Goal: Task Accomplishment & Management: Use online tool/utility

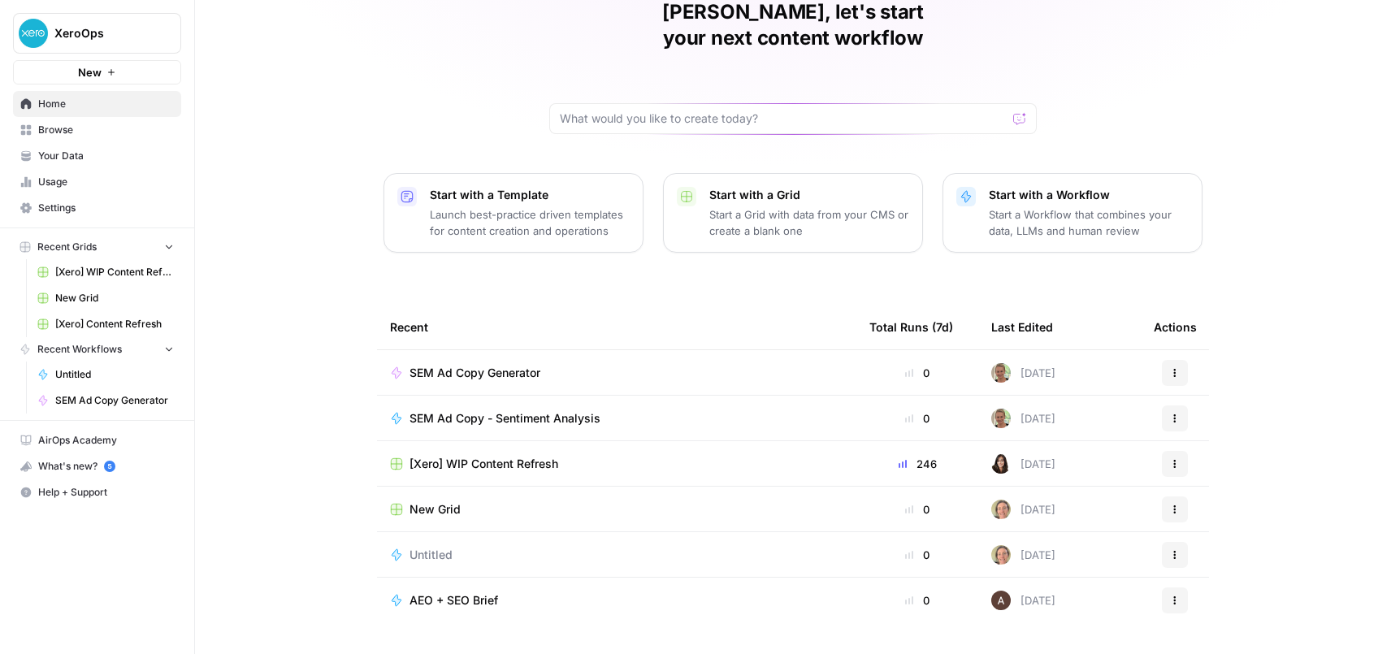
scroll to position [93, 0]
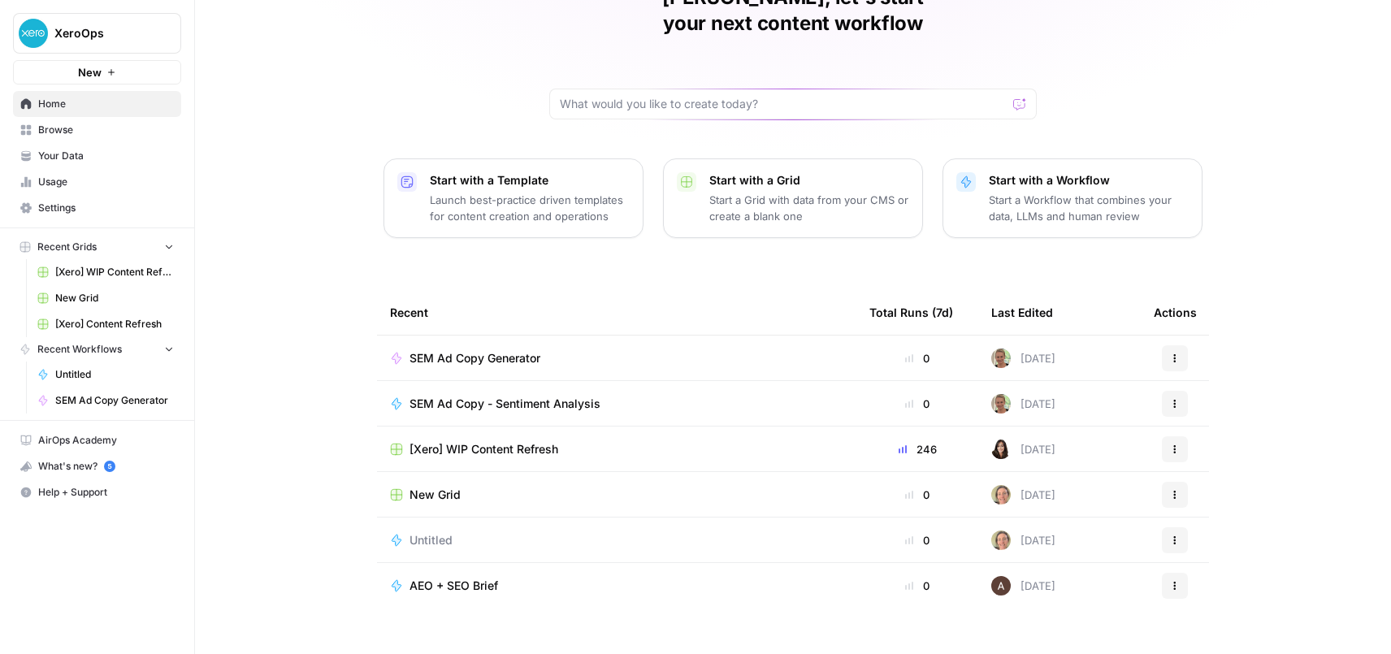
click at [536, 396] on span "SEM Ad Copy - Sentiment Analysis" at bounding box center [504, 404] width 191 height 16
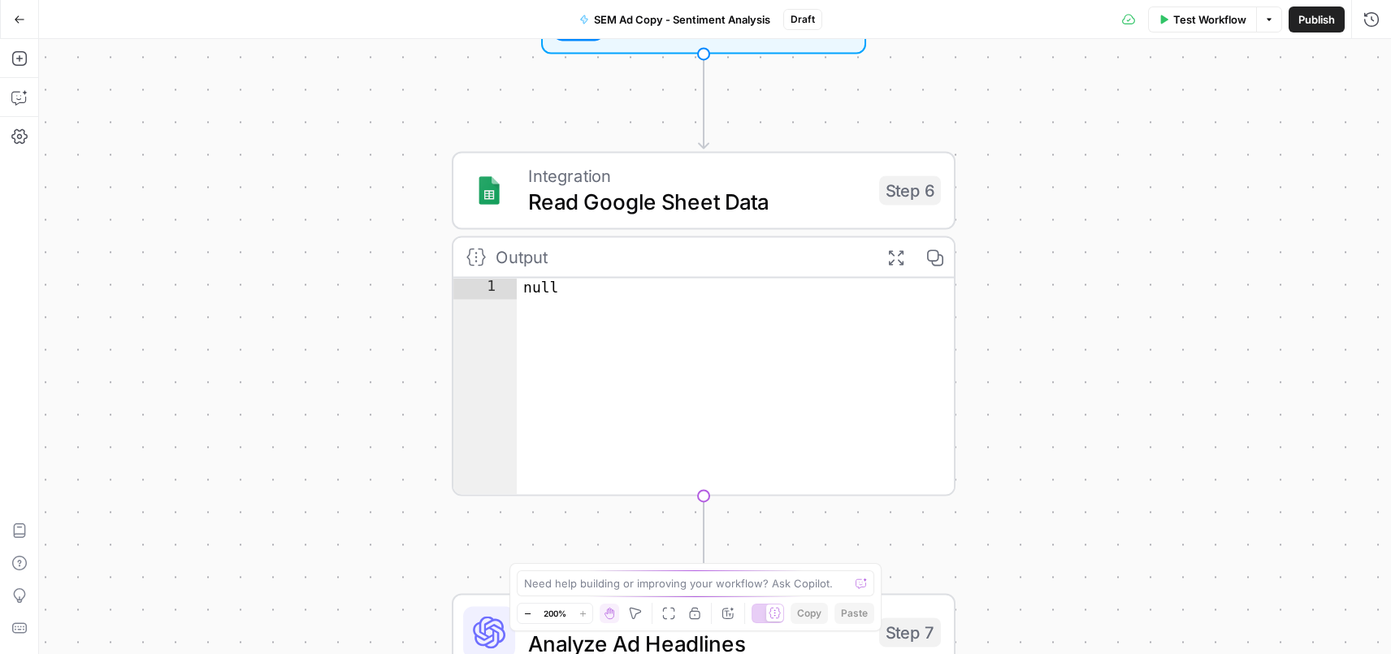
drag, startPoint x: 508, startPoint y: 227, endPoint x: 378, endPoint y: 435, distance: 244.8
click at [301, 460] on div "Workflow Set Inputs Inputs Integration Read Google Sheet Data Step 6 Output Exp…" at bounding box center [715, 346] width 1352 height 615
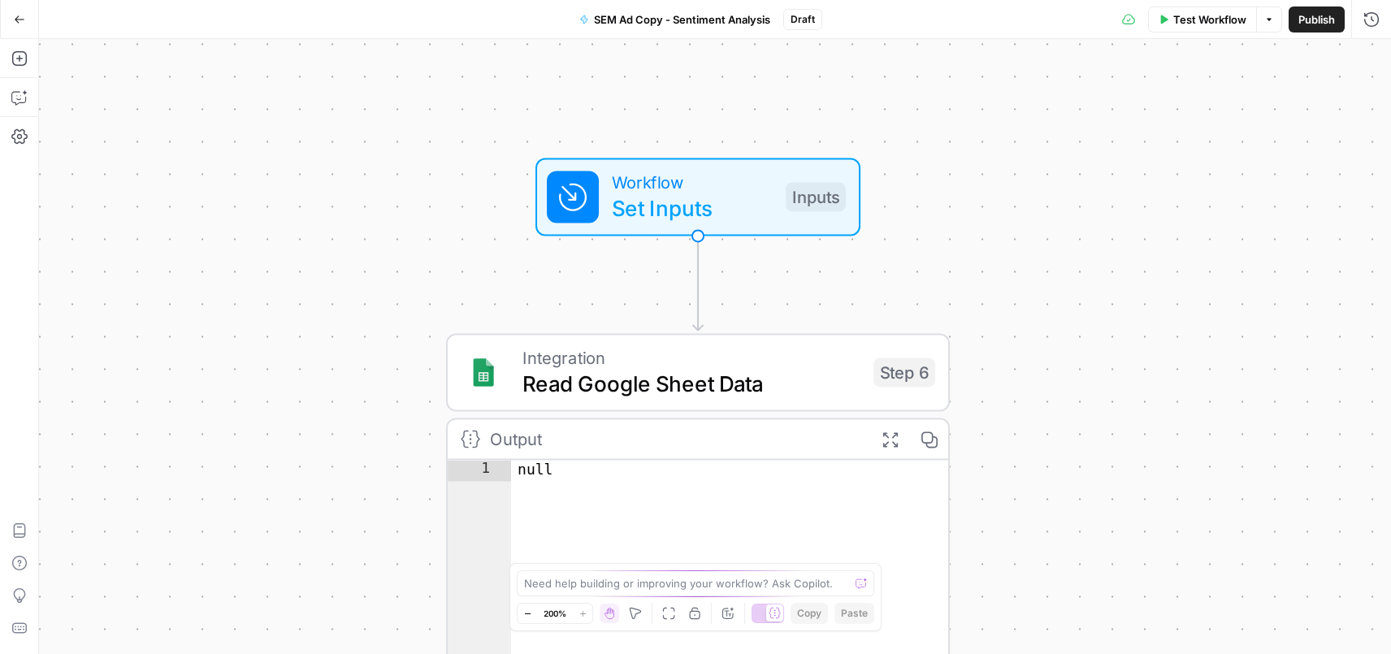
drag, startPoint x: 318, startPoint y: 271, endPoint x: 332, endPoint y: 443, distance: 172.0
click at [330, 444] on div "Workflow Set Inputs Inputs Integration Read Google Sheet Data Step 6 Output Exp…" at bounding box center [715, 346] width 1352 height 615
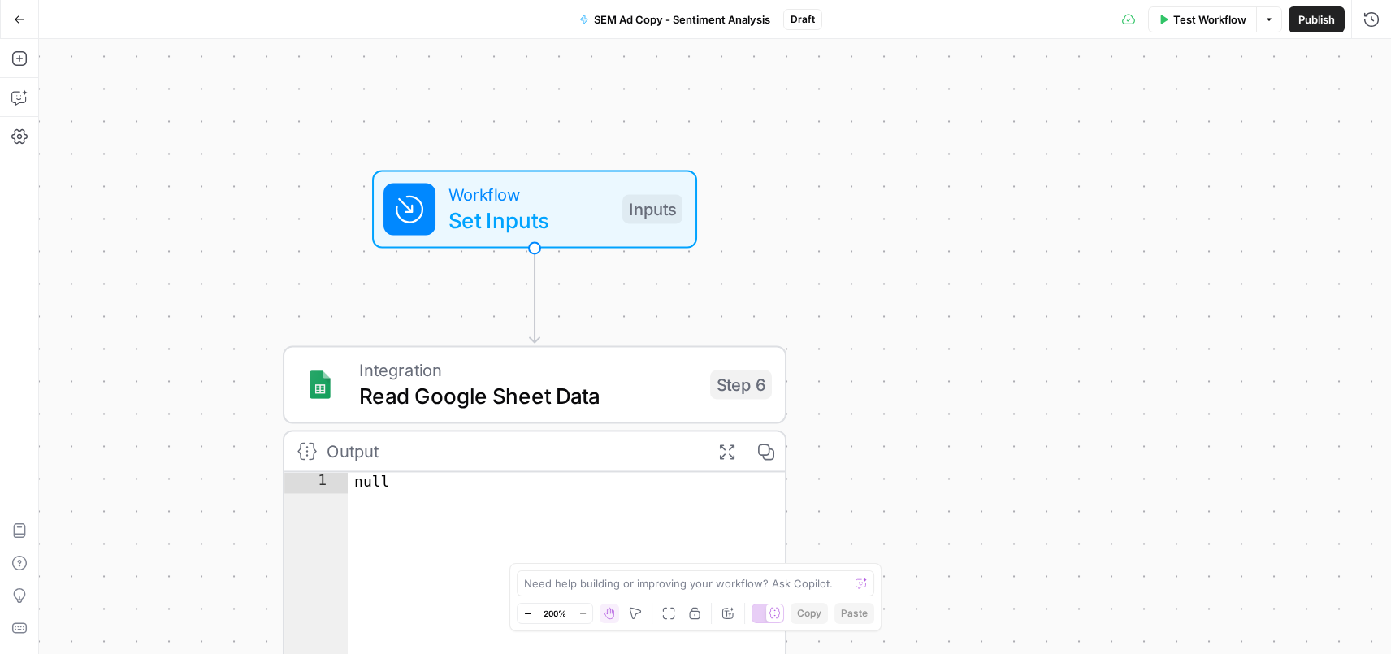
drag, startPoint x: 400, startPoint y: 264, endPoint x: 232, endPoint y: 225, distance: 171.8
click at [232, 225] on div "Workflow Set Inputs Inputs Integration Read Google Sheet Data Step 6 Output Exp…" at bounding box center [715, 346] width 1352 height 615
click at [629, 205] on div "Inputs" at bounding box center [652, 208] width 60 height 29
click at [1274, 15] on button "Options" at bounding box center [1269, 19] width 26 height 26
click at [1274, 14] on button "Options" at bounding box center [1269, 19] width 26 height 26
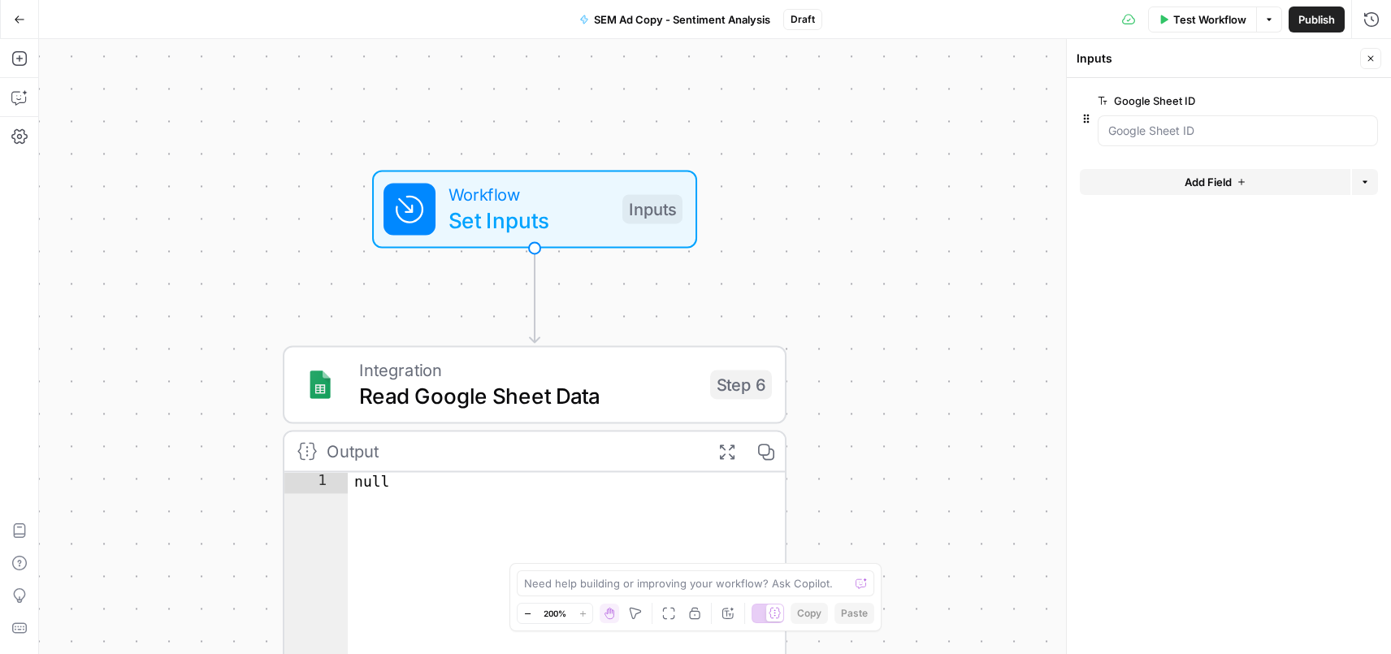
click at [1223, 17] on span "Test Workflow" at bounding box center [1209, 19] width 73 height 16
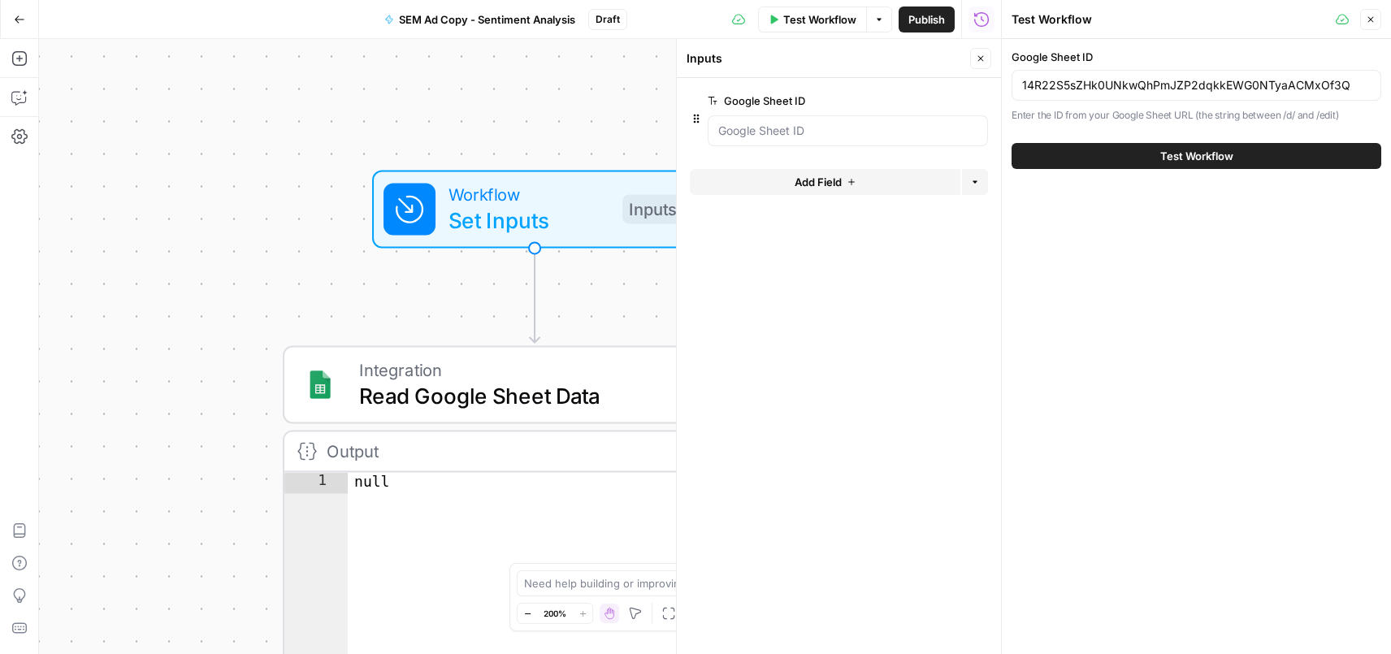
click at [1182, 160] on span "Test Workflow" at bounding box center [1196, 156] width 73 height 16
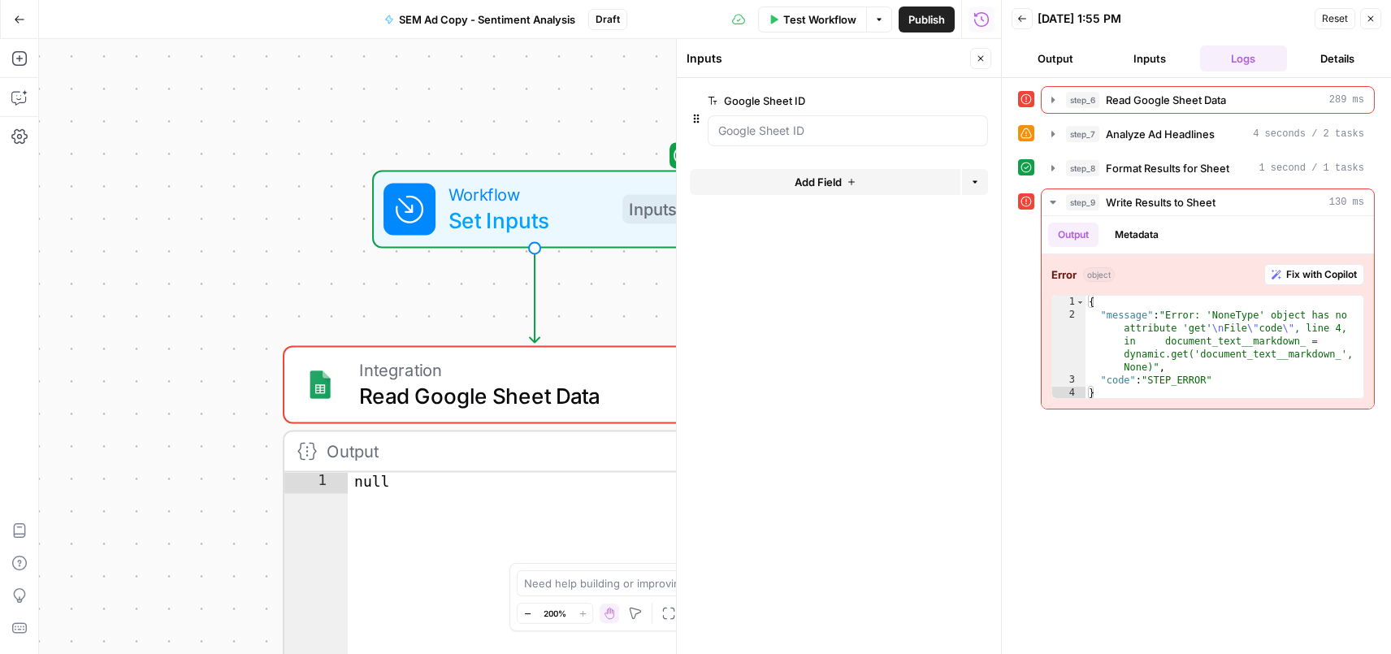
click at [1026, 100] on icon at bounding box center [1025, 98] width 11 height 11
click at [1049, 99] on icon "button" at bounding box center [1052, 99] width 13 height 13
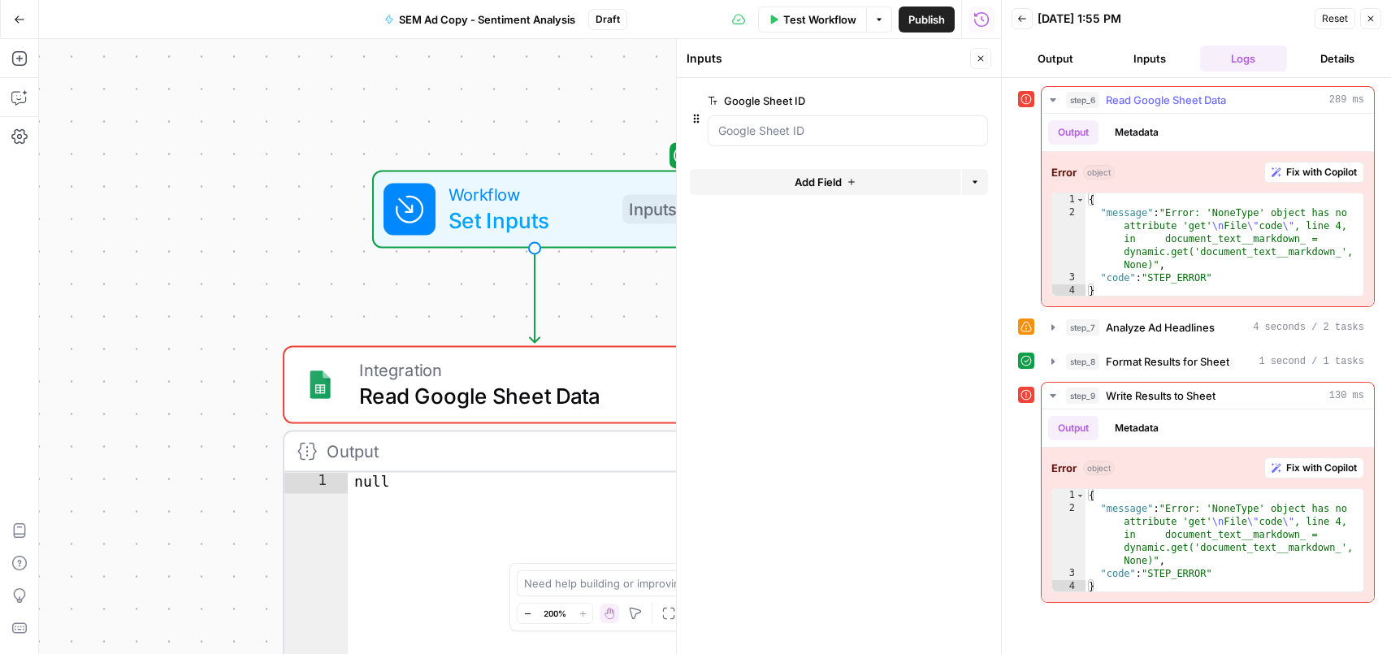
click at [1113, 132] on button "Metadata" at bounding box center [1136, 132] width 63 height 24
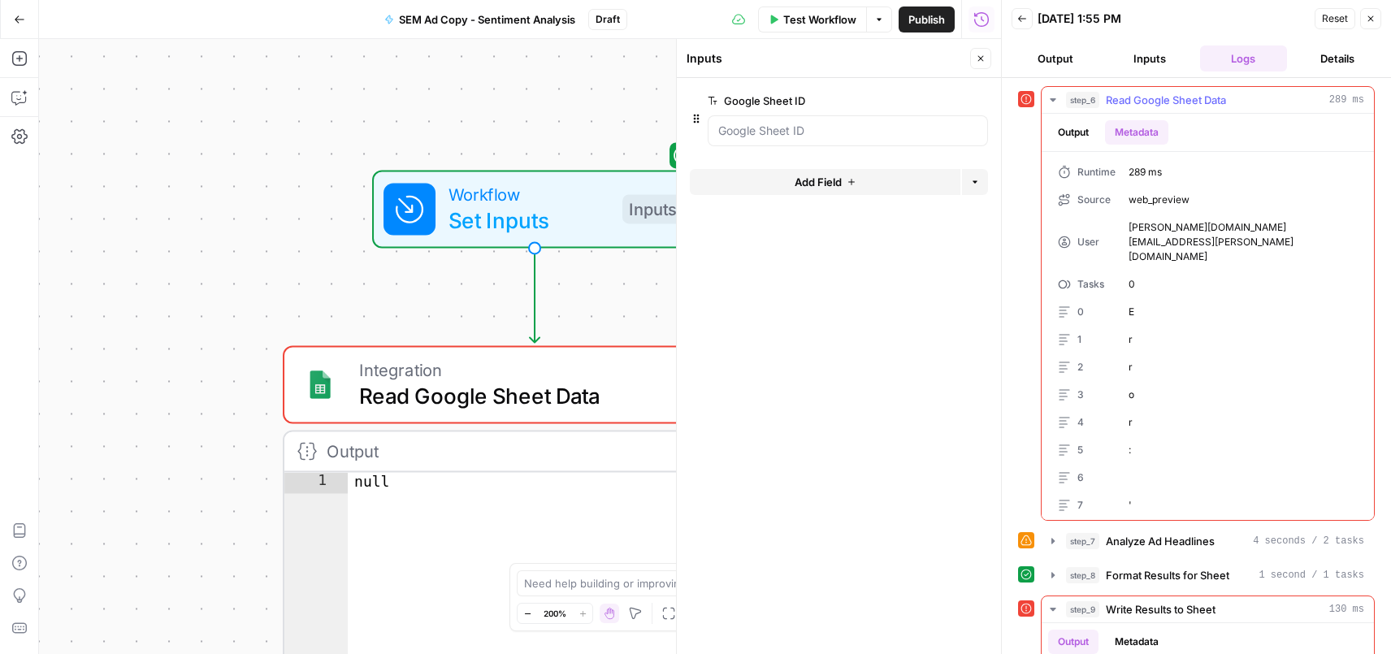
click at [1073, 134] on button "Output" at bounding box center [1073, 132] width 50 height 24
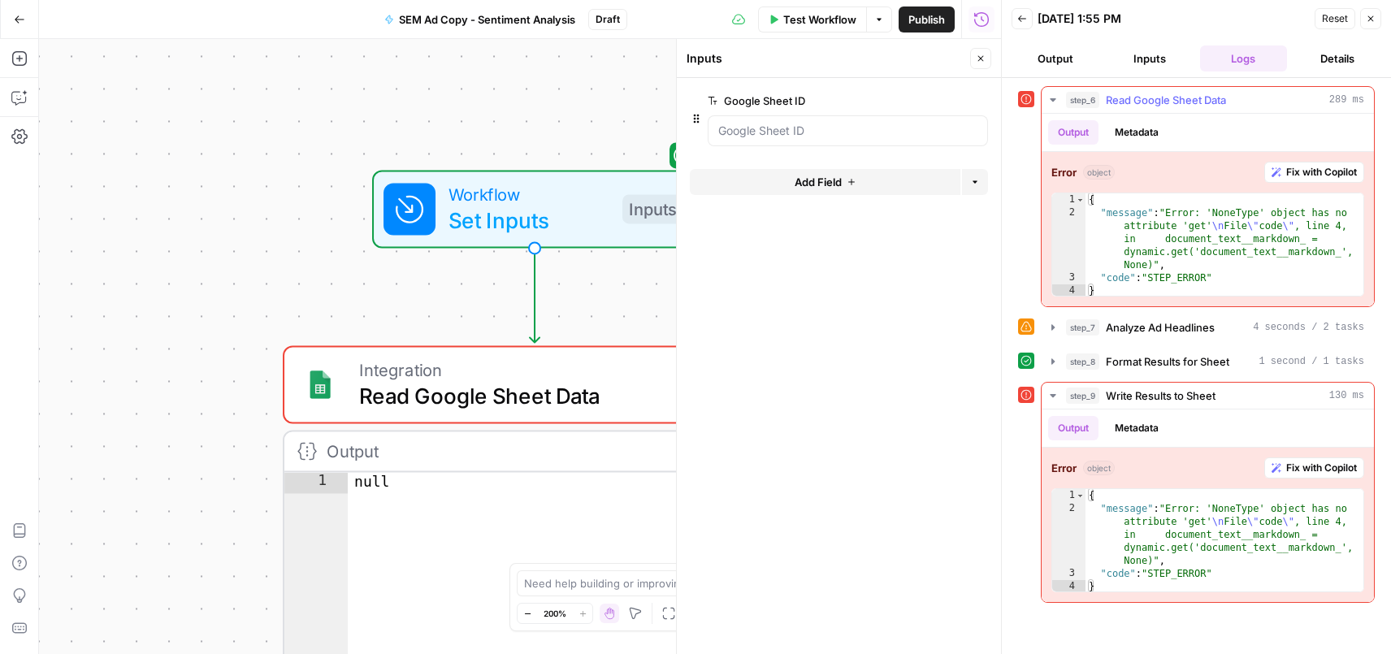
type textarea "**********"
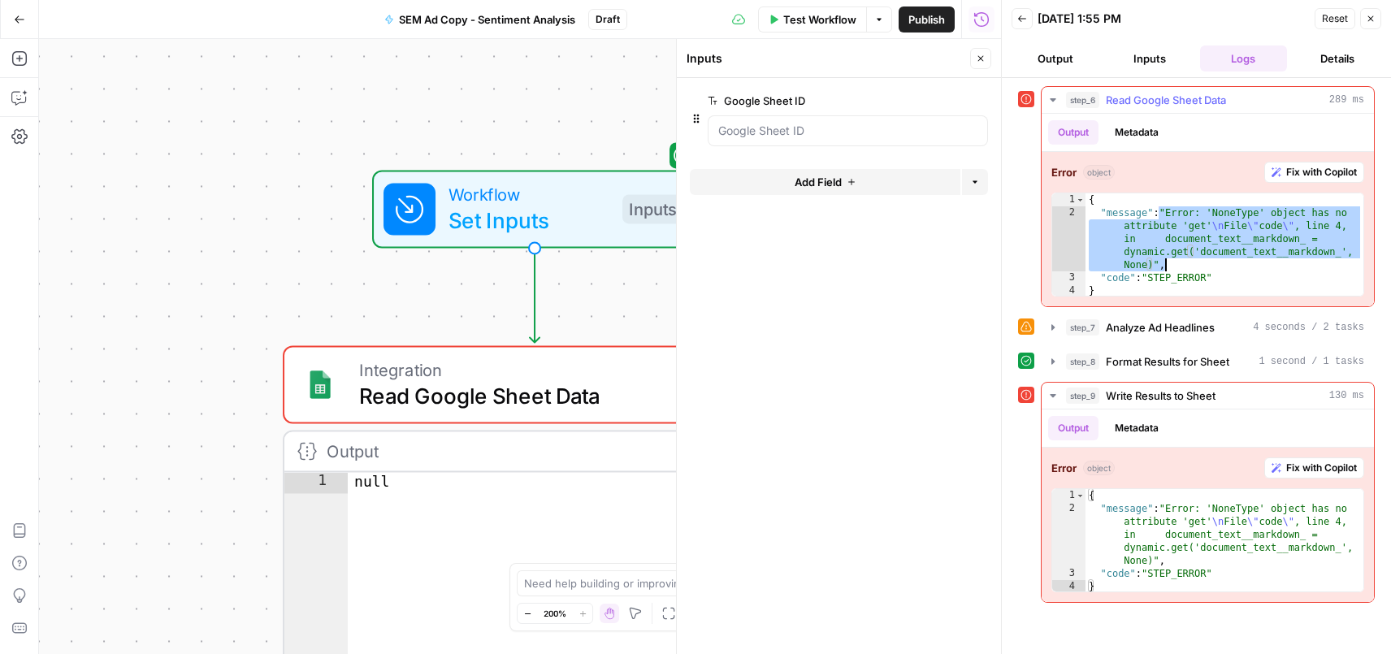
drag, startPoint x: 1158, startPoint y: 215, endPoint x: 1199, endPoint y: 270, distance: 67.9
click at [1200, 270] on div "{ "message" : "Error: 'NoneType' object has no attribute 'get' \n File \" code …" at bounding box center [1224, 258] width 278 height 130
click at [1198, 268] on div "{ "message" : "Error: 'NoneType' object has no attribute 'get' \n File \" code …" at bounding box center [1224, 258] width 278 height 130
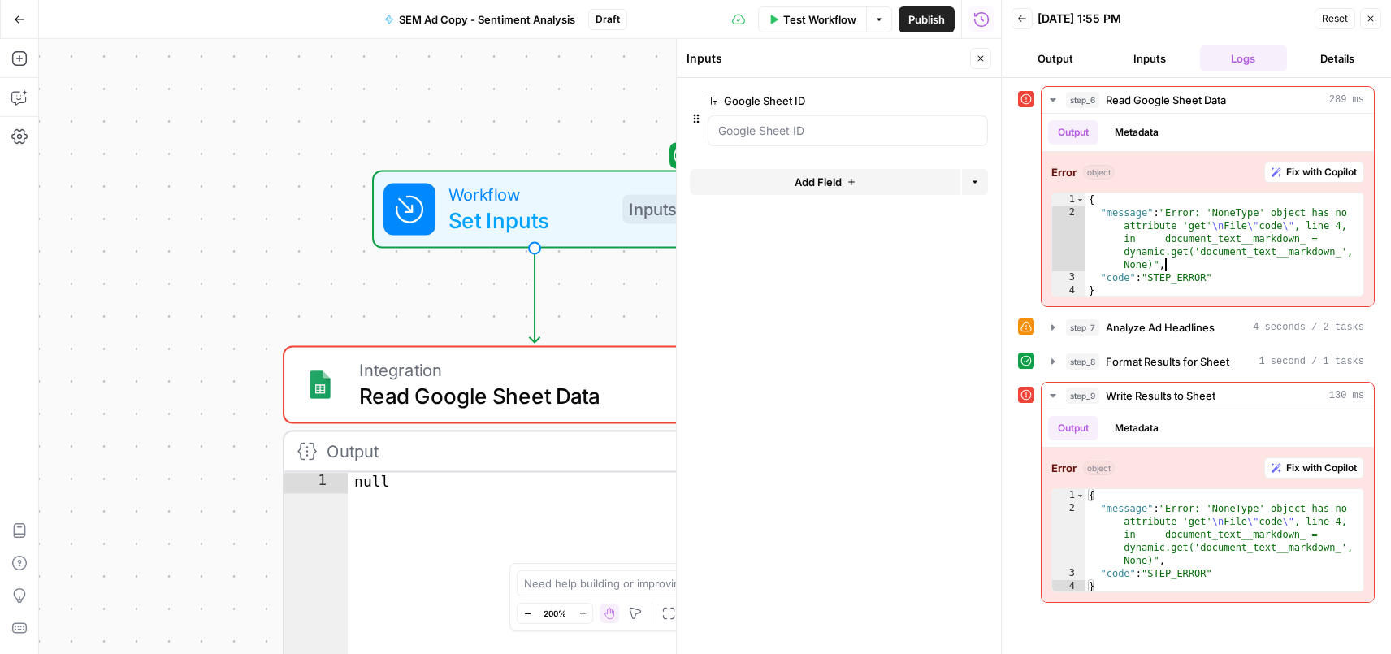
click at [1164, 62] on button "Inputs" at bounding box center [1149, 58] width 88 height 26
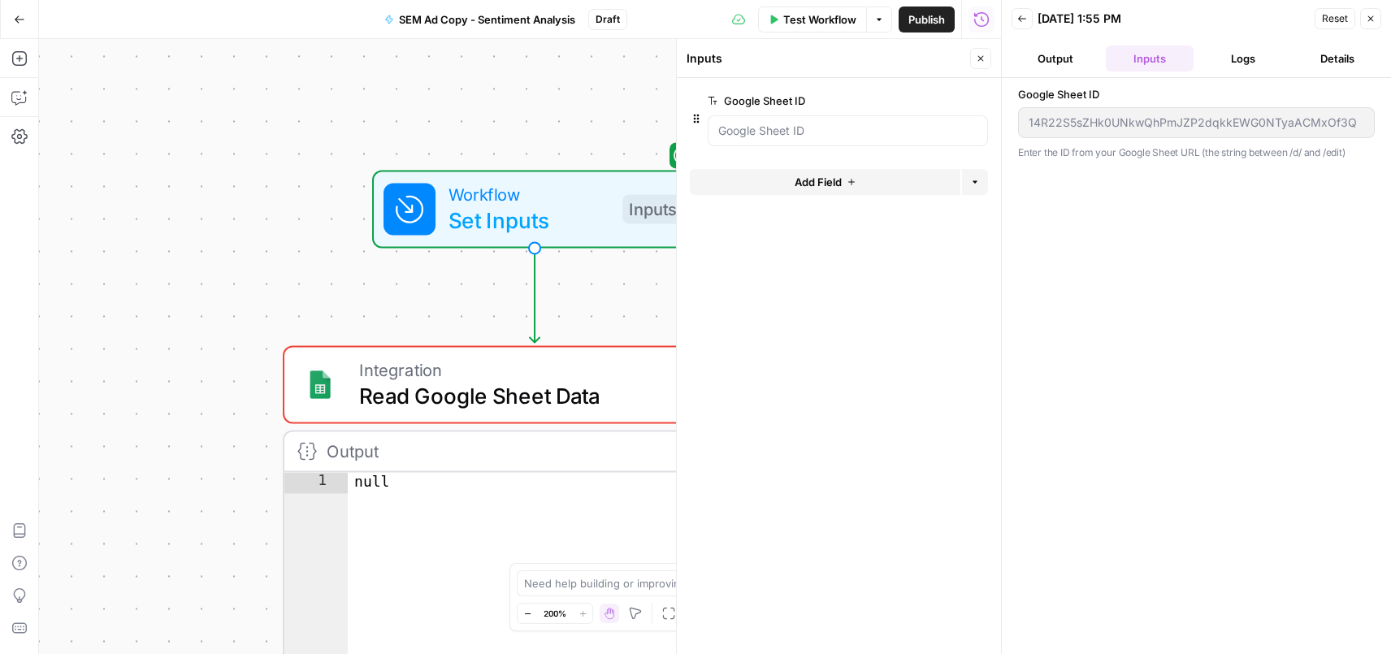
click at [1058, 58] on button "Output" at bounding box center [1055, 58] width 88 height 26
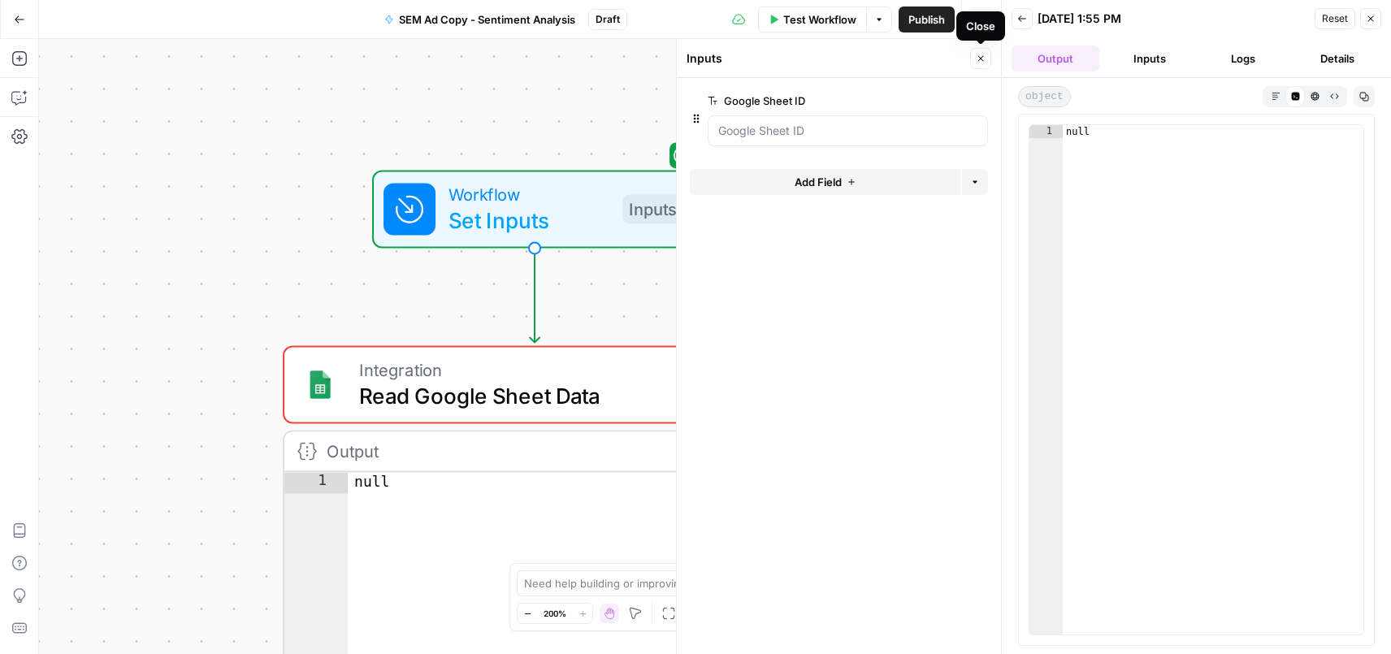
click at [974, 58] on button "Close" at bounding box center [980, 58] width 21 height 21
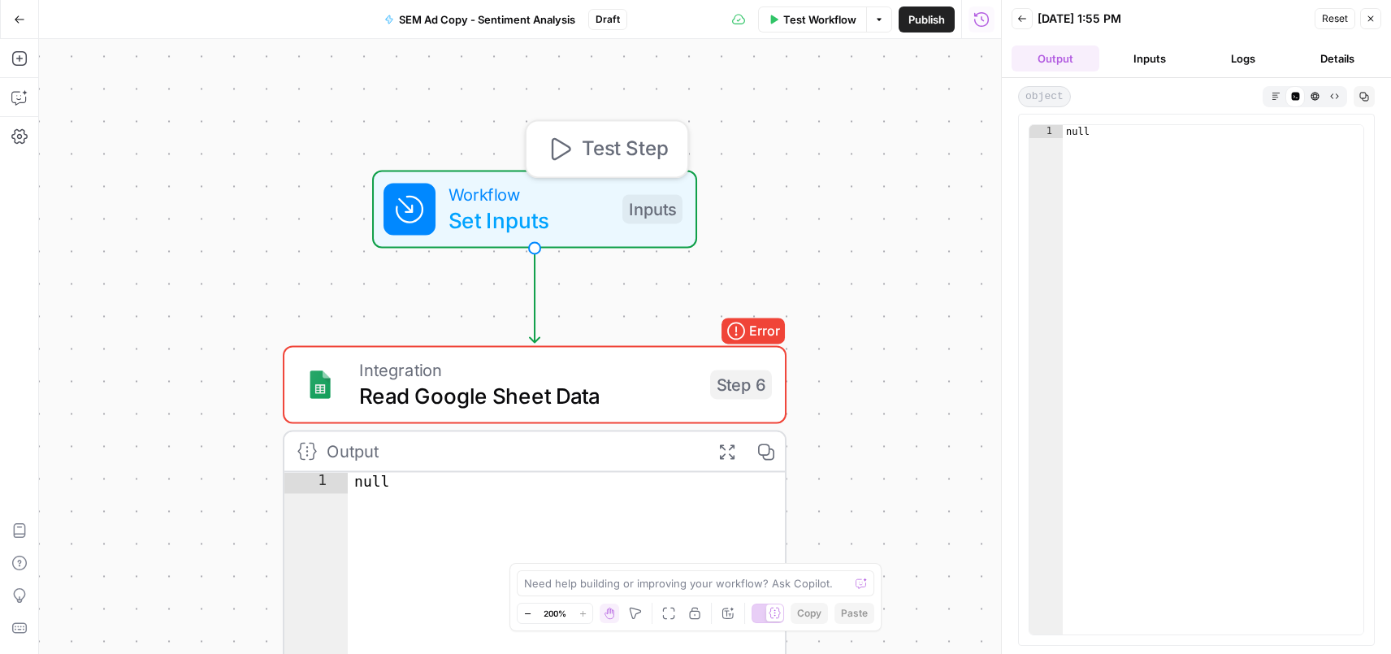
click at [495, 193] on span "Workflow" at bounding box center [528, 194] width 161 height 26
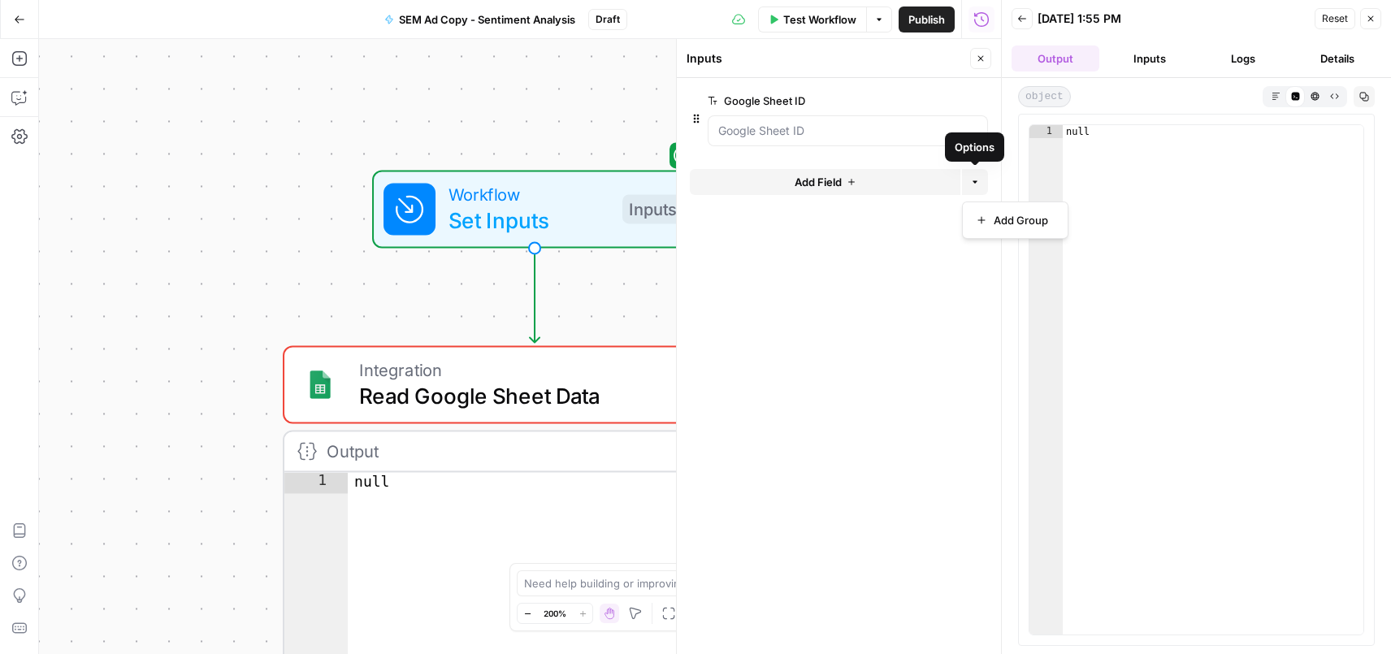
click at [980, 184] on button "Options" at bounding box center [975, 182] width 26 height 26
click at [825, 292] on form "Google Sheet ID edit field Delete group Add Field Options" at bounding box center [839, 366] width 324 height 576
click at [954, 97] on icon "button" at bounding box center [953, 101] width 9 height 8
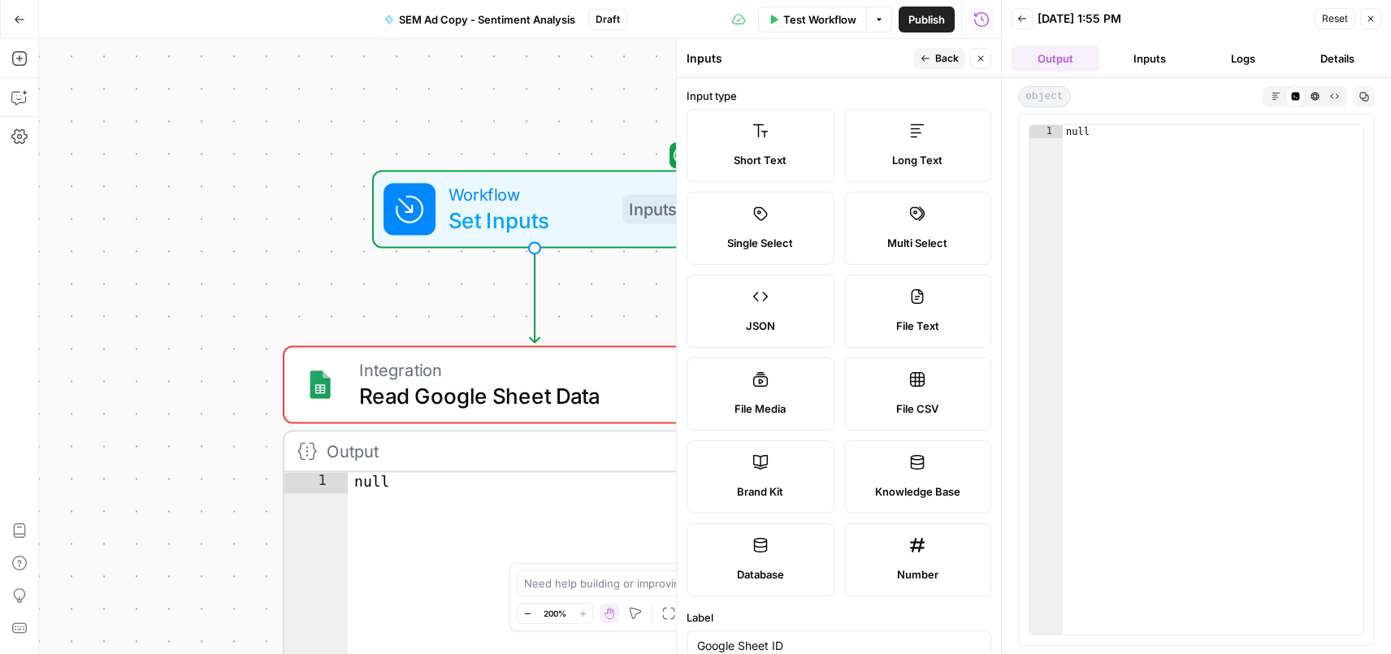
click at [935, 63] on span "Back" at bounding box center [947, 58] width 24 height 15
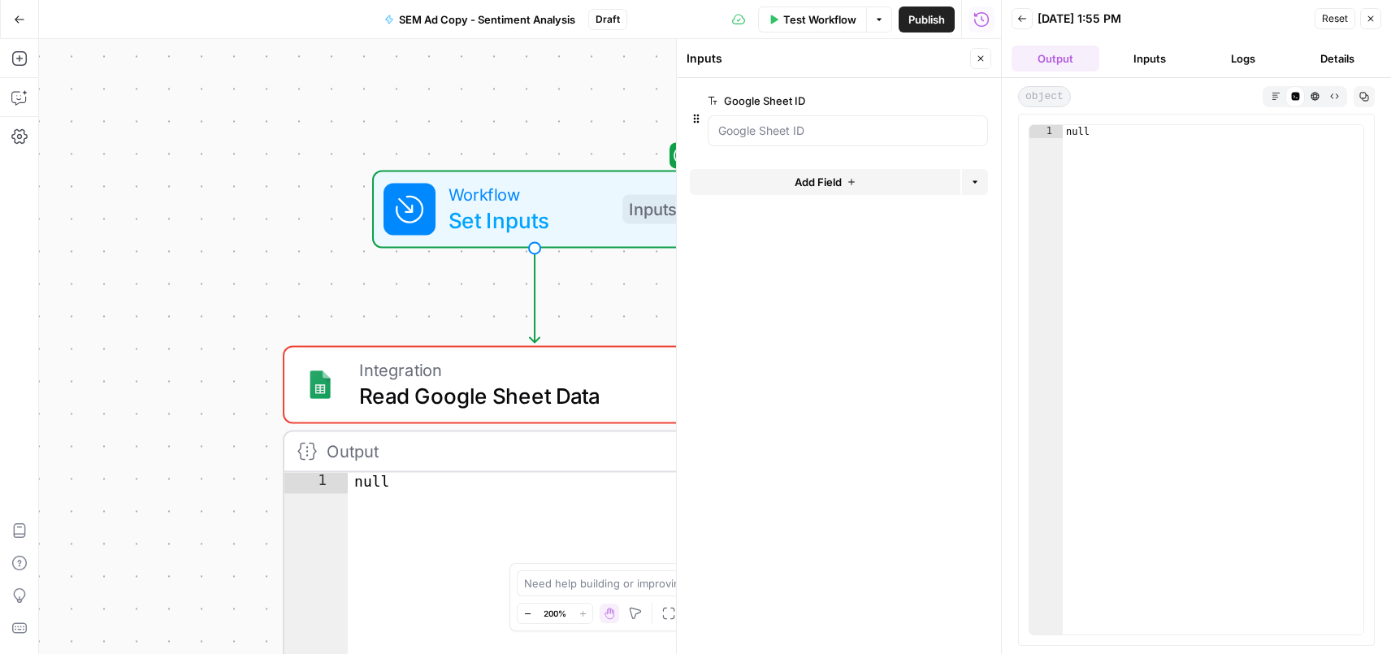
click at [976, 191] on button "Options" at bounding box center [975, 182] width 26 height 26
click at [977, 191] on button "Options" at bounding box center [975, 182] width 26 height 26
click at [948, 103] on button "edit field" at bounding box center [933, 100] width 63 height 19
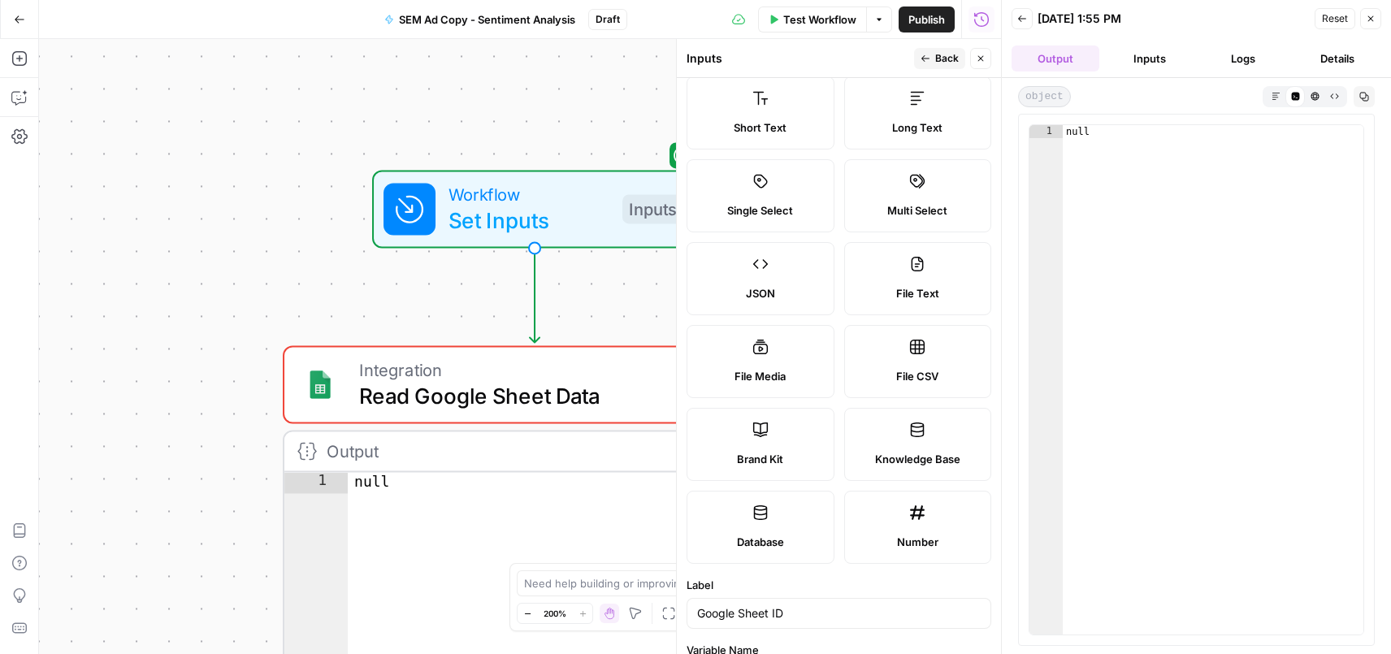
scroll to position [33, 0]
click at [604, 131] on div "Workflow Set Inputs Inputs Error Integration Read Google Sheet Data Step 6 Outp…" at bounding box center [520, 346] width 962 height 615
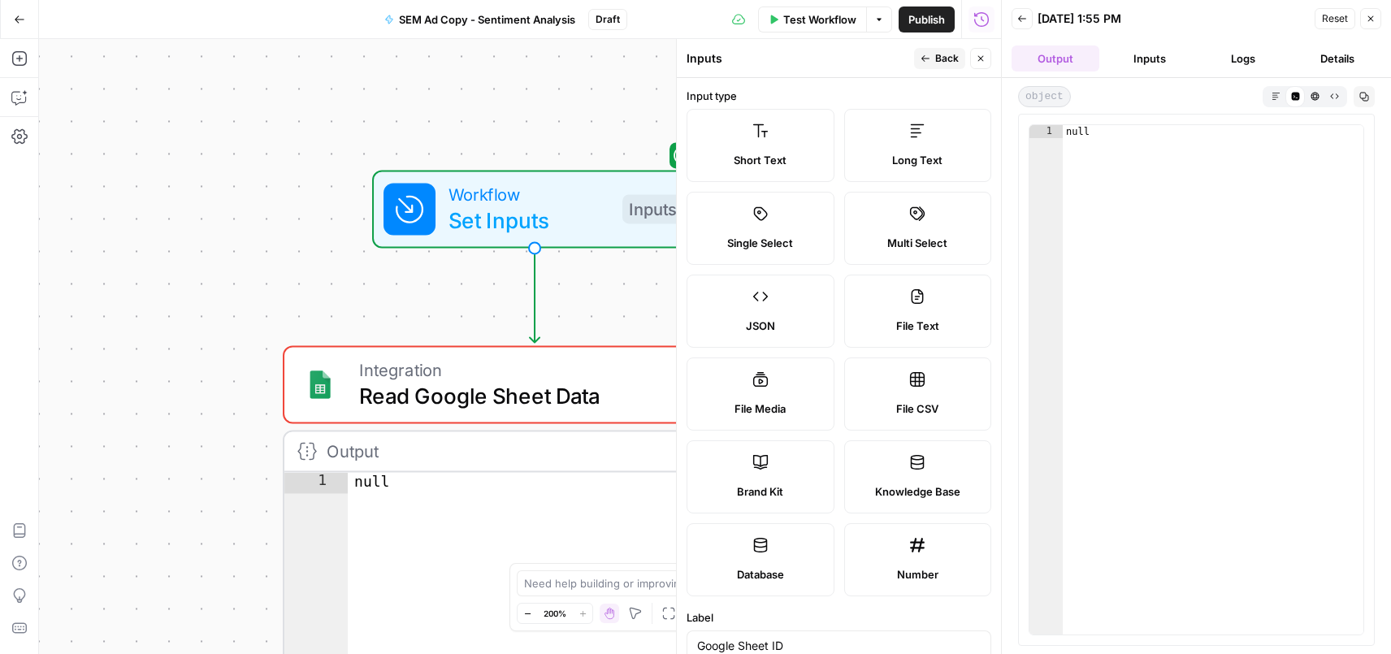
click at [928, 67] on button "Back" at bounding box center [939, 58] width 51 height 21
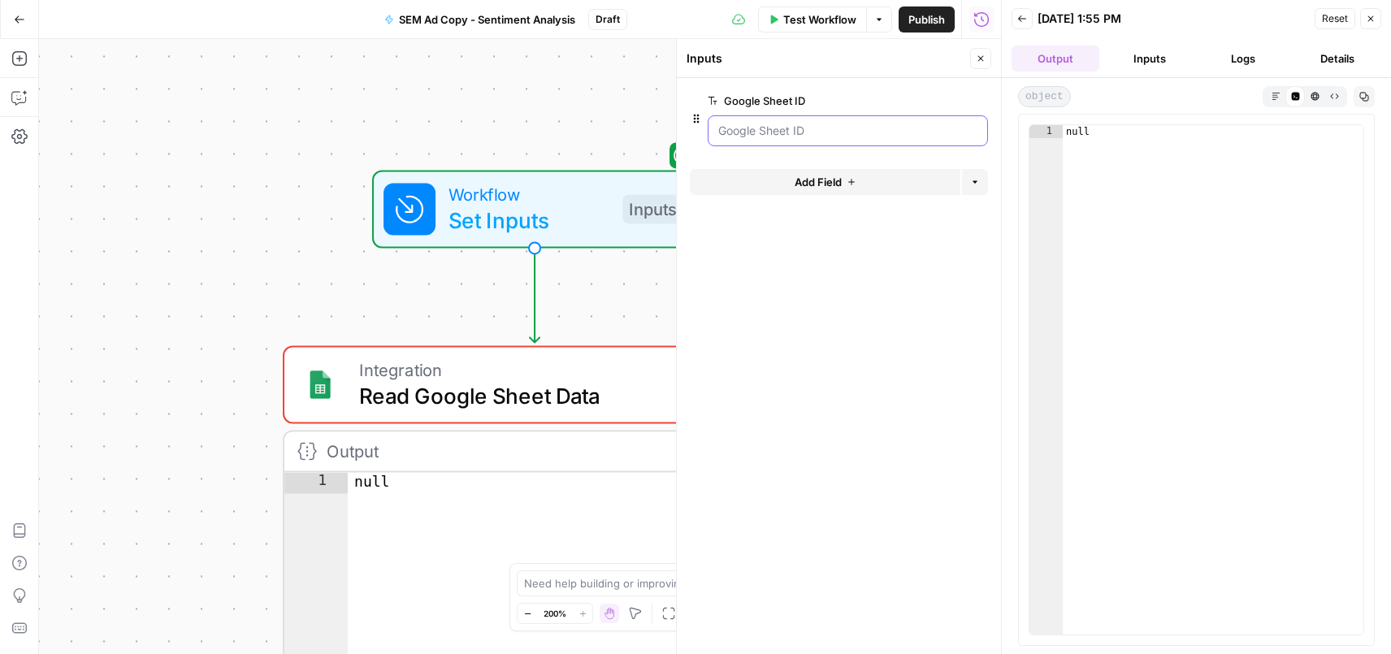
click at [747, 136] on ID "Google Sheet ID" at bounding box center [847, 131] width 259 height 16
click at [1148, 65] on button "Inputs" at bounding box center [1149, 58] width 88 height 26
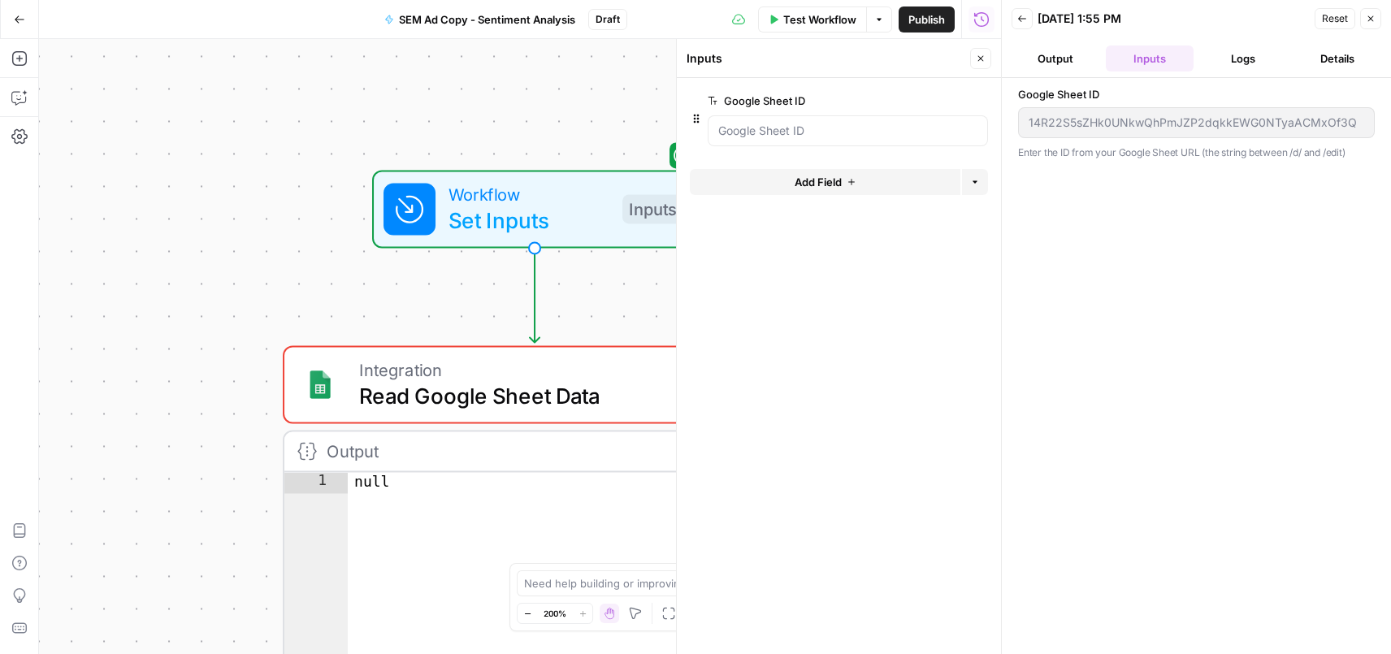
click at [1013, 120] on div "Google Sheet ID 14R22S5sZHk0UNkwQhPmJZP2dqkkEWG0NTyaACMxOf3Q Enter the ID from …" at bounding box center [1195, 366] width 389 height 576
click at [1343, 59] on button "Details" at bounding box center [1337, 58] width 88 height 26
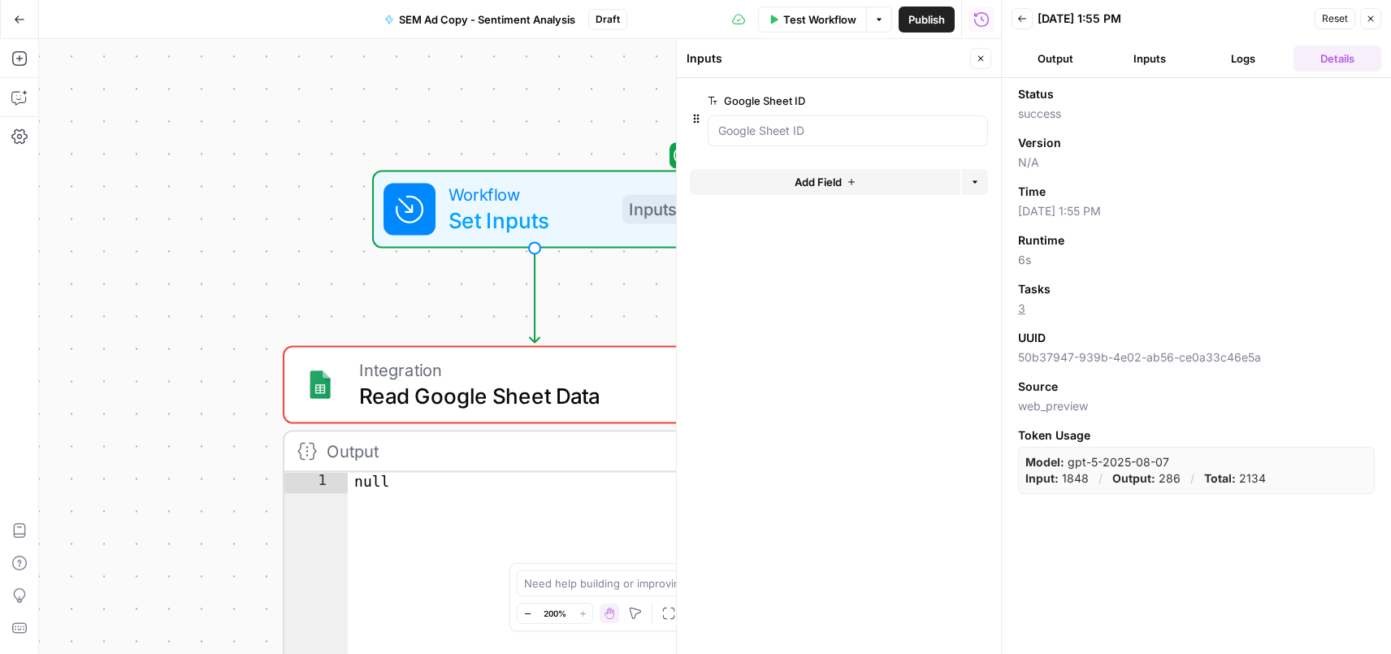
click at [1244, 72] on header "Back [DATE] 1:55 PM Reset Close Output Inputs Logs Details" at bounding box center [1195, 39] width 389 height 78
click at [1240, 63] on button "Logs" at bounding box center [1244, 58] width 88 height 26
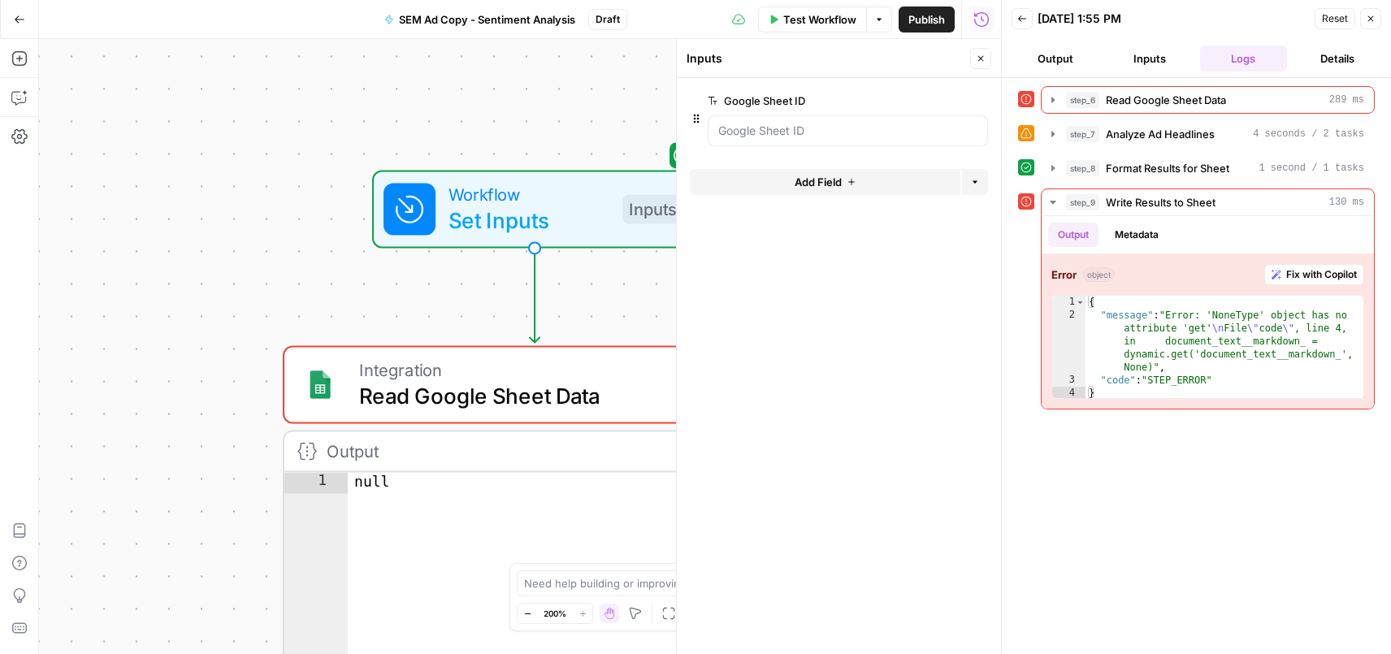
click at [1150, 59] on button "Inputs" at bounding box center [1149, 58] width 88 height 26
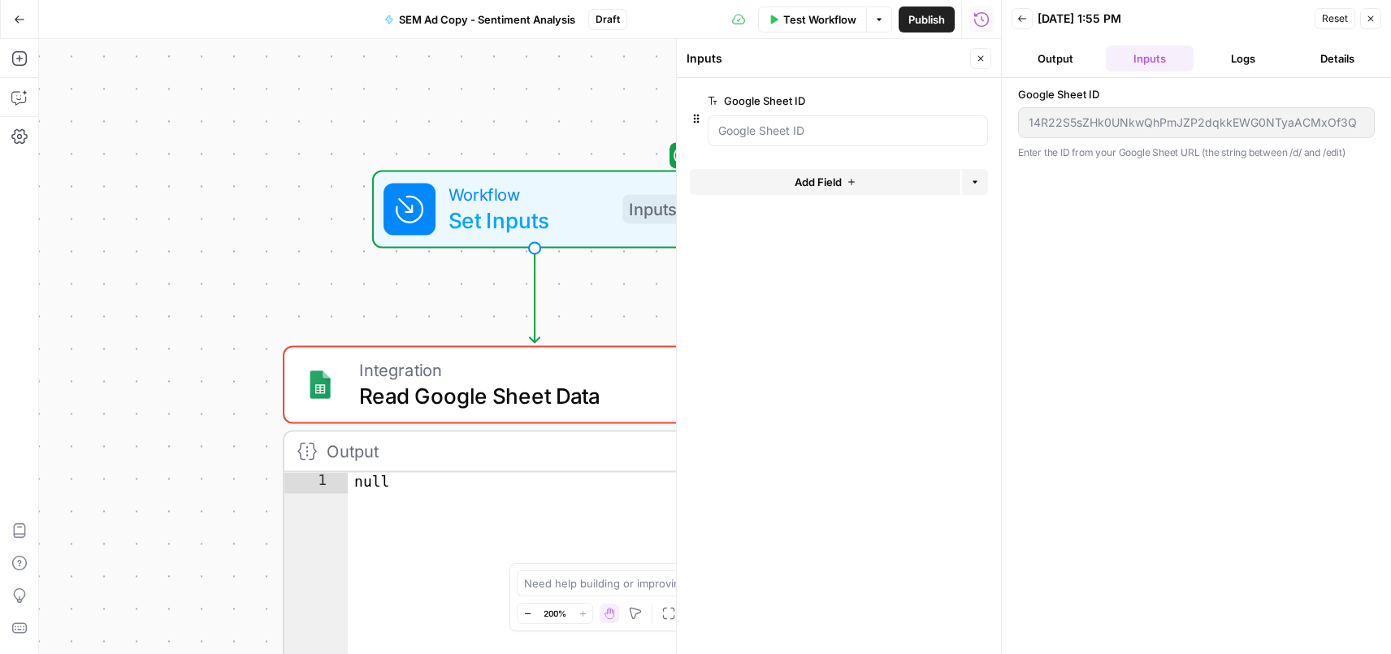
click at [1062, 56] on button "Output" at bounding box center [1055, 58] width 88 height 26
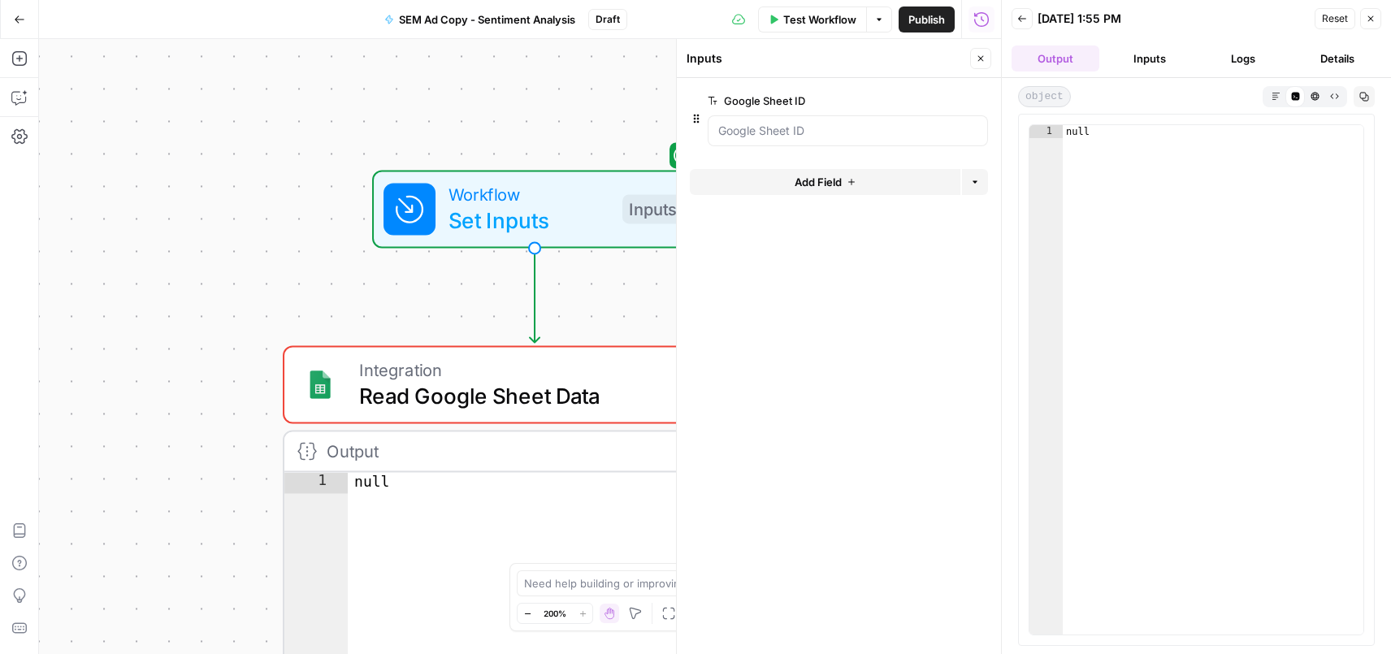
click at [1138, 56] on button "Inputs" at bounding box center [1149, 58] width 88 height 26
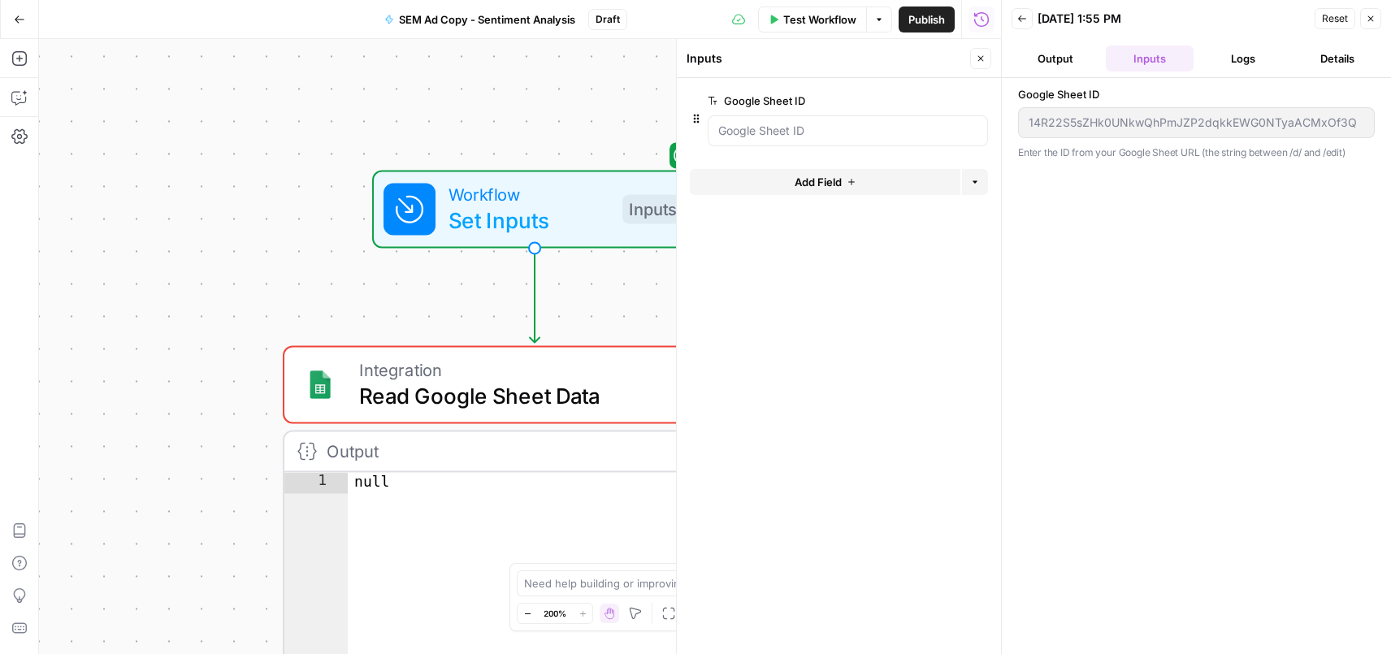
click at [880, 21] on icon "button" at bounding box center [879, 20] width 10 height 10
click at [1367, 19] on icon "button" at bounding box center [1370, 19] width 10 height 10
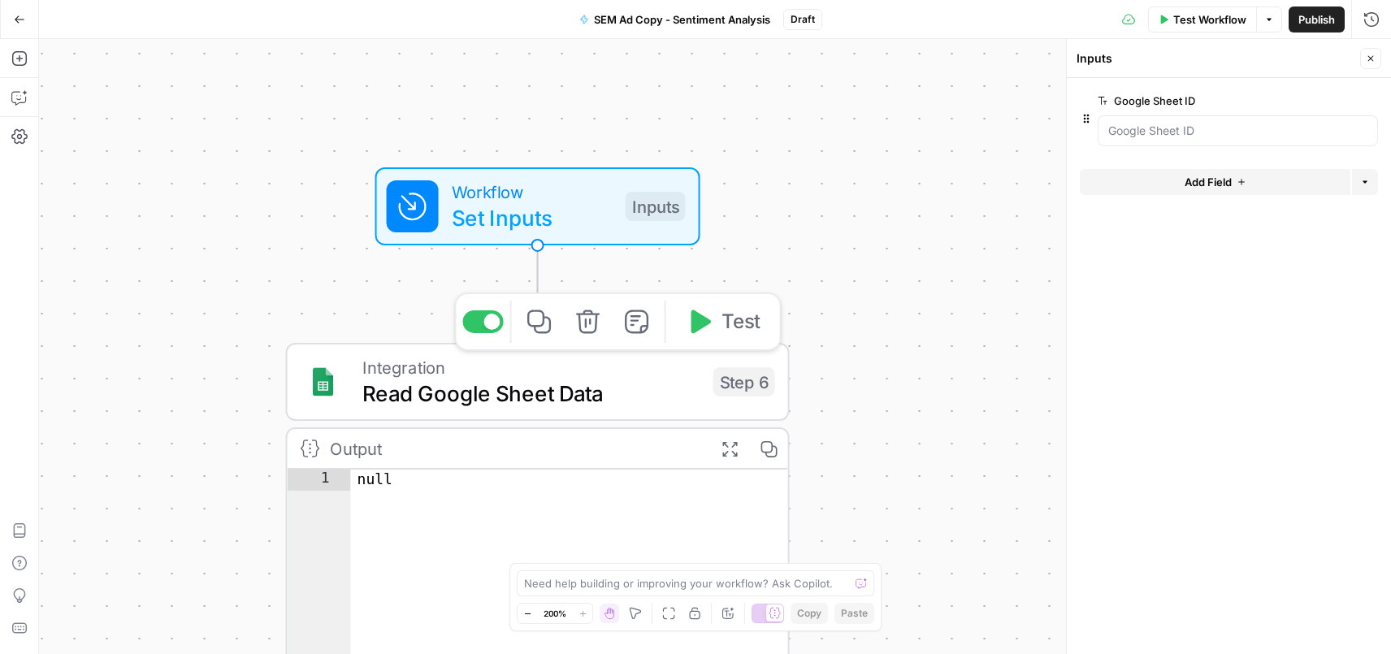
click at [627, 387] on span "Read Google Sheet Data" at bounding box center [531, 393] width 338 height 32
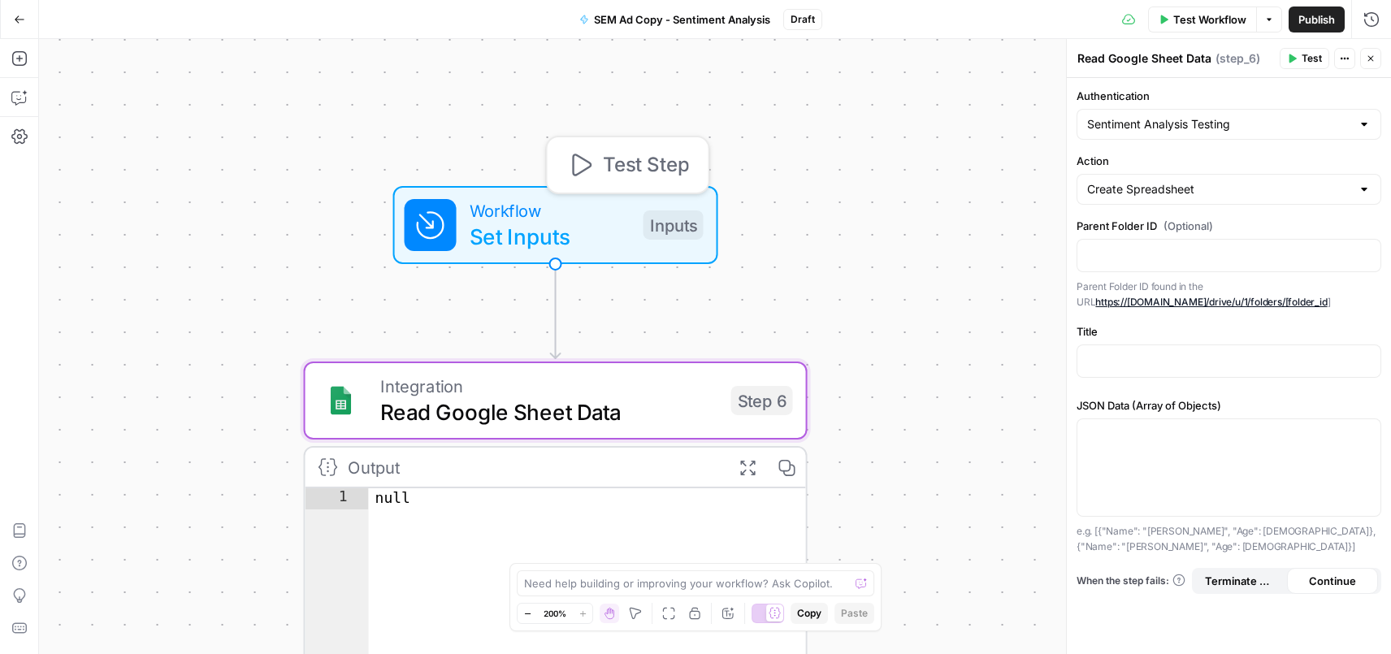
click at [616, 219] on span "Workflow" at bounding box center [549, 210] width 161 height 26
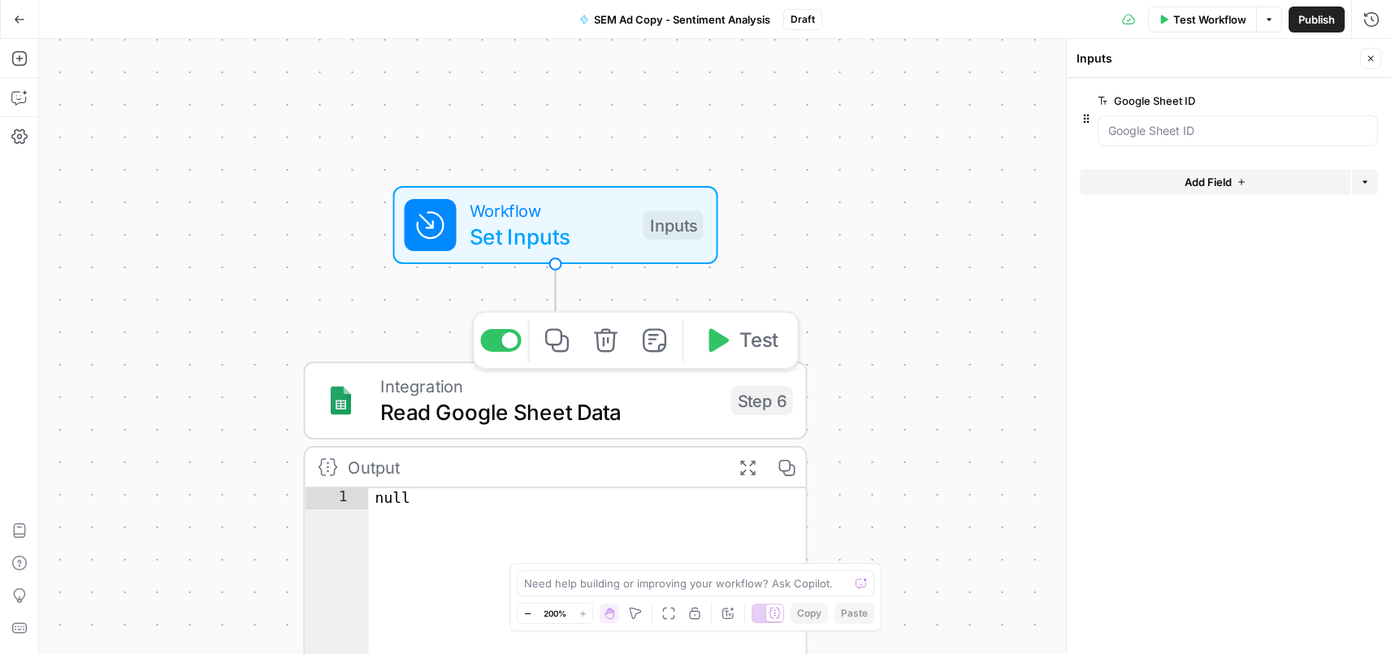
click at [645, 392] on span "Integration" at bounding box center [549, 386] width 338 height 26
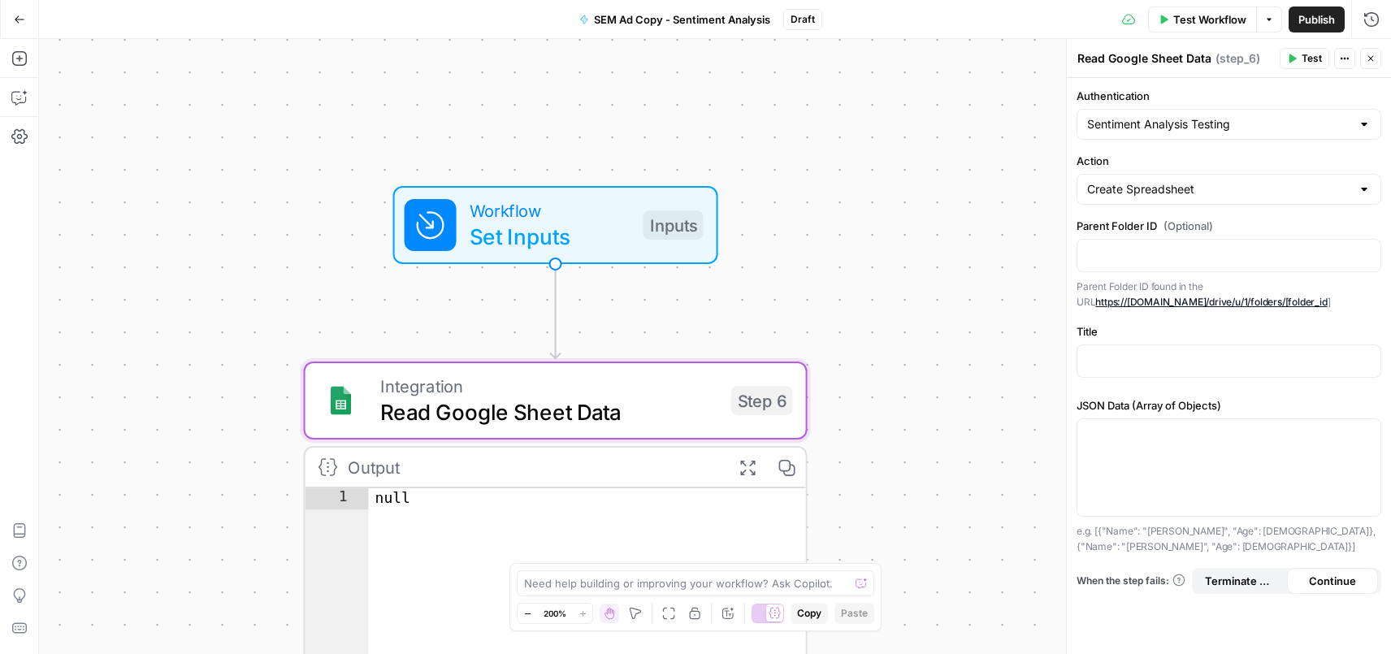
click at [906, 356] on div "Workflow Set Inputs Inputs Integration Read Google Sheet Data Step 6 Output Exp…" at bounding box center [715, 346] width 1352 height 615
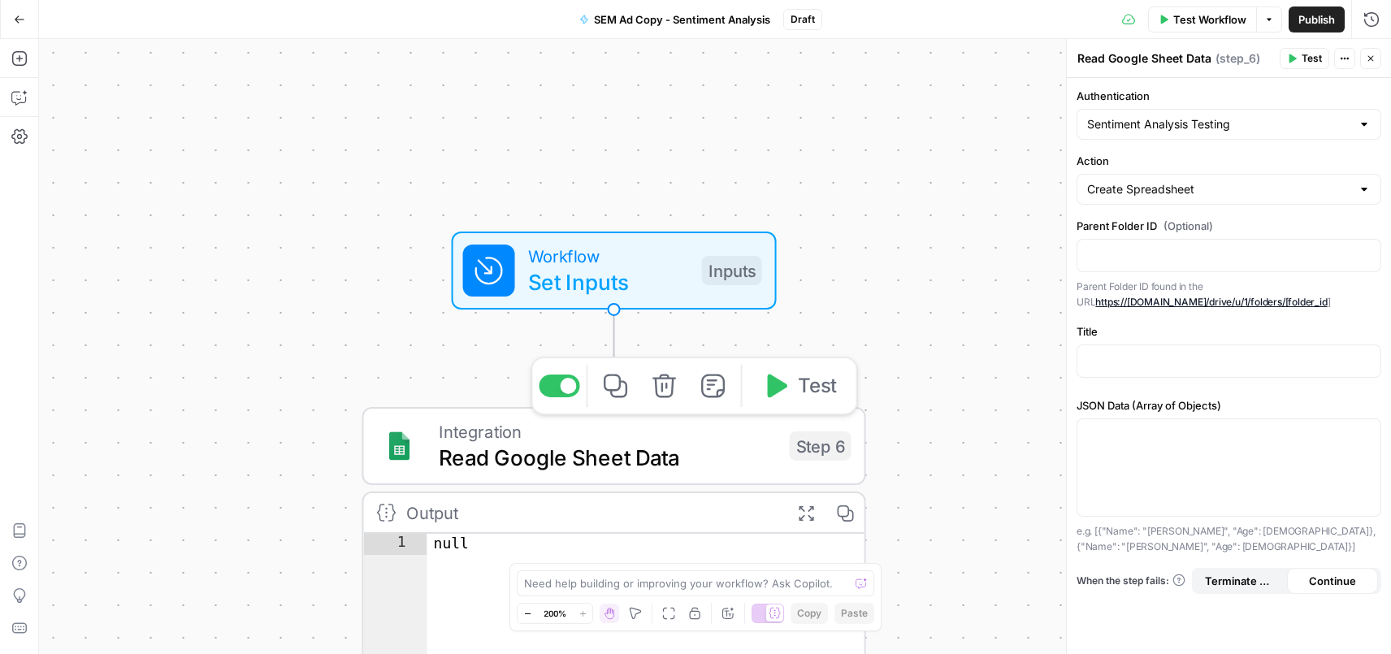
click at [694, 464] on span "Read Google Sheet Data" at bounding box center [608, 457] width 338 height 32
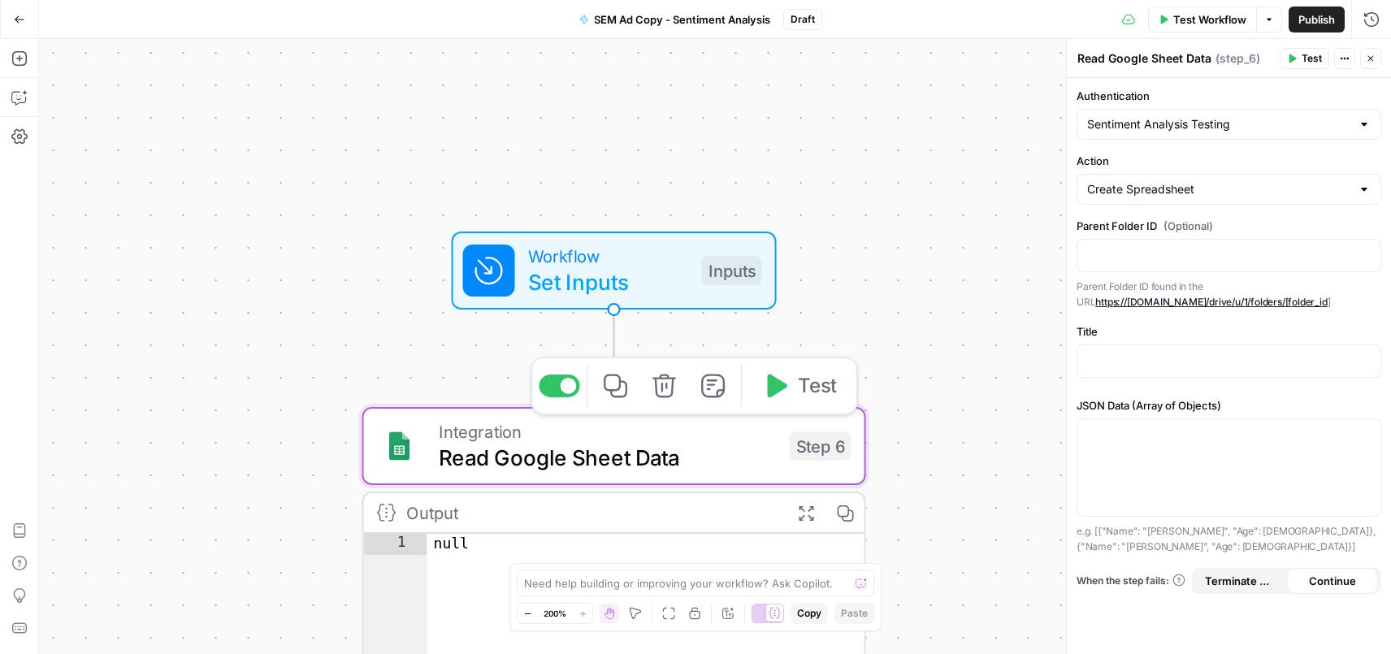
click at [609, 453] on span "Read Google Sheet Data" at bounding box center [608, 457] width 338 height 32
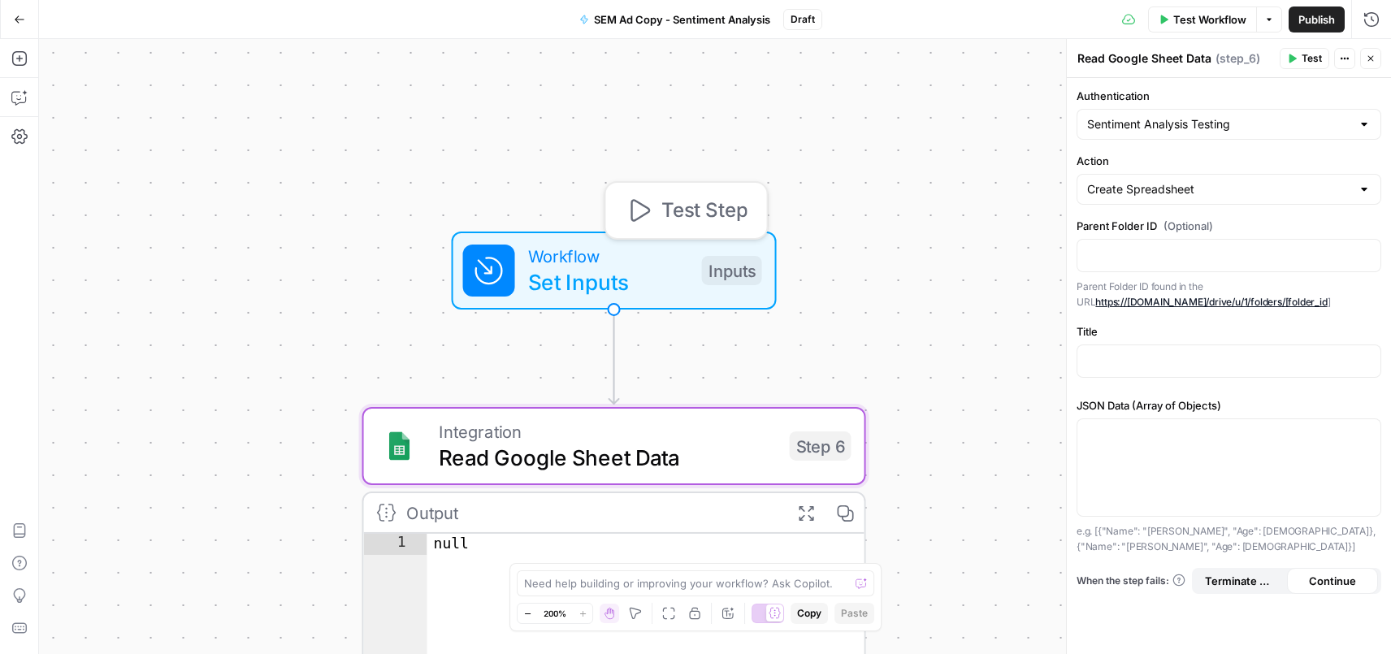
click at [616, 261] on span "Workflow" at bounding box center [608, 256] width 161 height 26
click at [768, 360] on div "Workflow Set Inputs Inputs Test Step Integration Read Google Sheet Data Step 6 …" at bounding box center [715, 346] width 1352 height 615
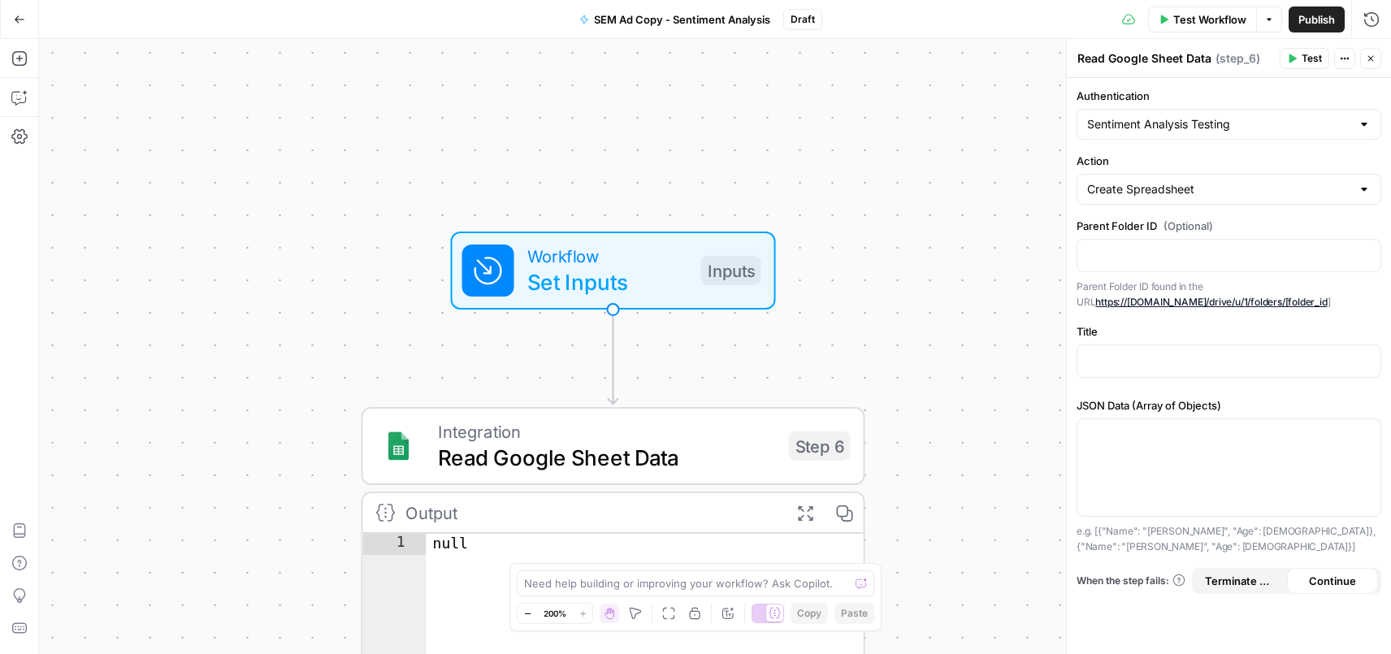
drag, startPoint x: 655, startPoint y: 280, endPoint x: 675, endPoint y: 273, distance: 20.8
click at [655, 280] on span "Set Inputs" at bounding box center [607, 282] width 161 height 32
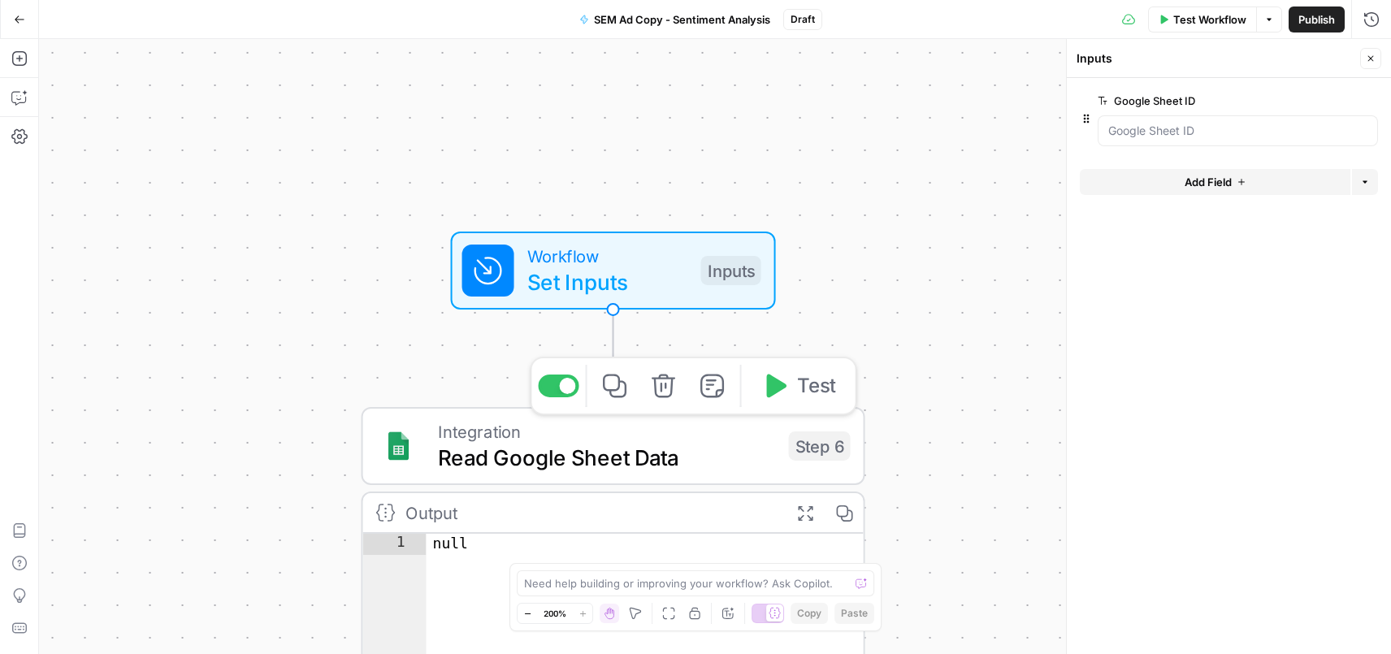
click at [735, 441] on span "Read Google Sheet Data" at bounding box center [607, 457] width 338 height 32
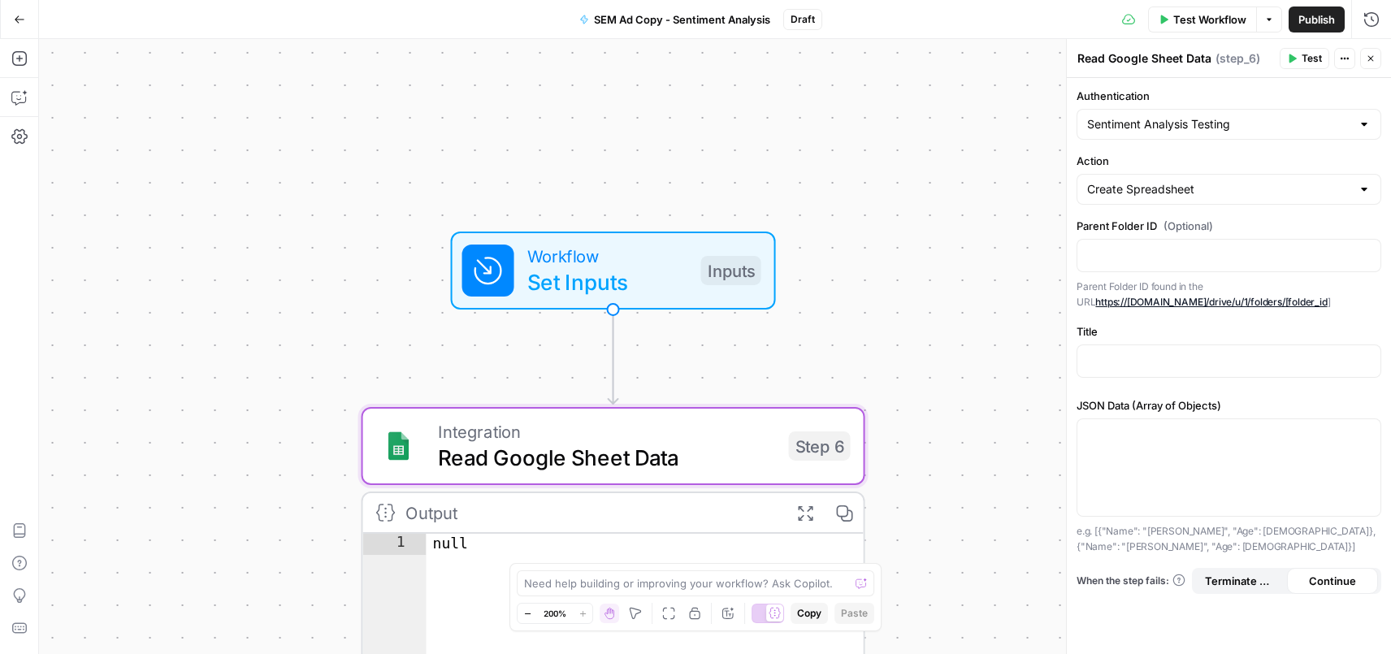
click at [1366, 188] on div at bounding box center [1363, 189] width 13 height 16
click at [1361, 189] on div at bounding box center [1363, 189] width 13 height 16
type input "Create Spreadsheet"
click at [850, 168] on div "Workflow Set Inputs Inputs Integration Read Google Sheet Data Step 6 Output Exp…" at bounding box center [715, 346] width 1352 height 615
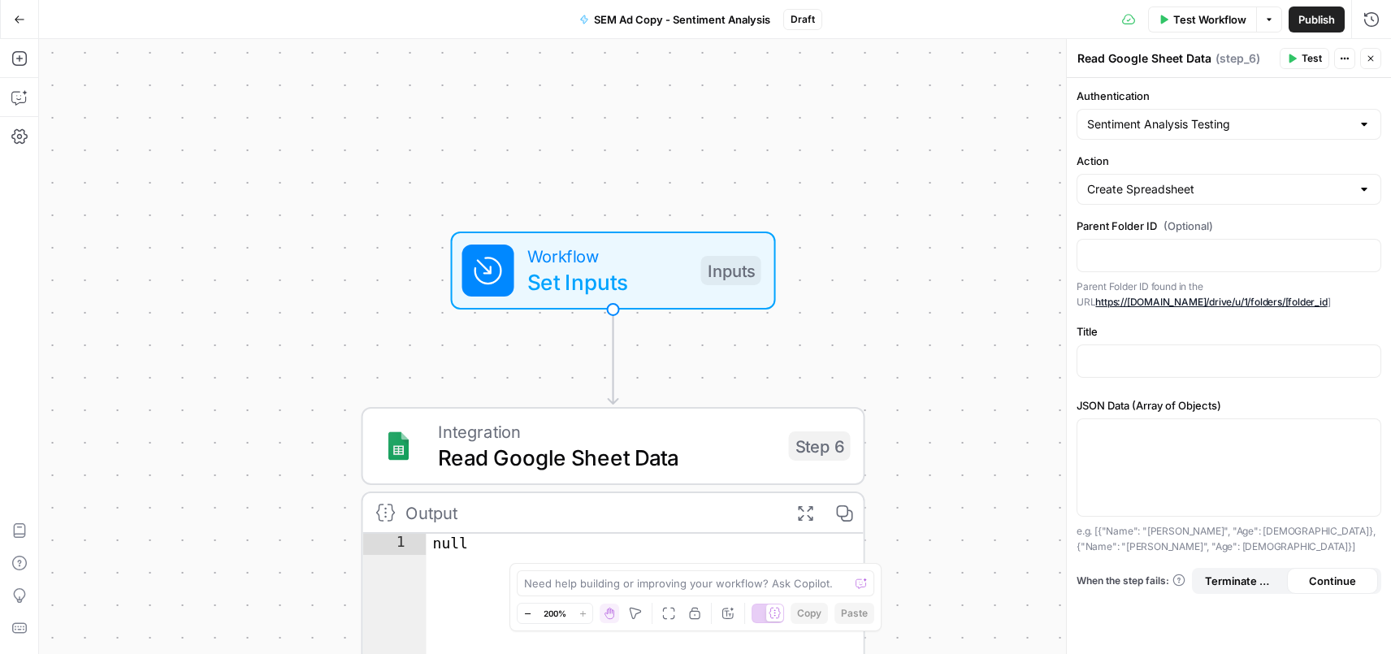
click at [1365, 191] on div at bounding box center [1363, 189] width 13 height 16
click at [1368, 194] on div at bounding box center [1363, 189] width 13 height 16
type input "Create Spreadsheet"
click at [1343, 63] on icon "button" at bounding box center [1344, 59] width 10 height 10
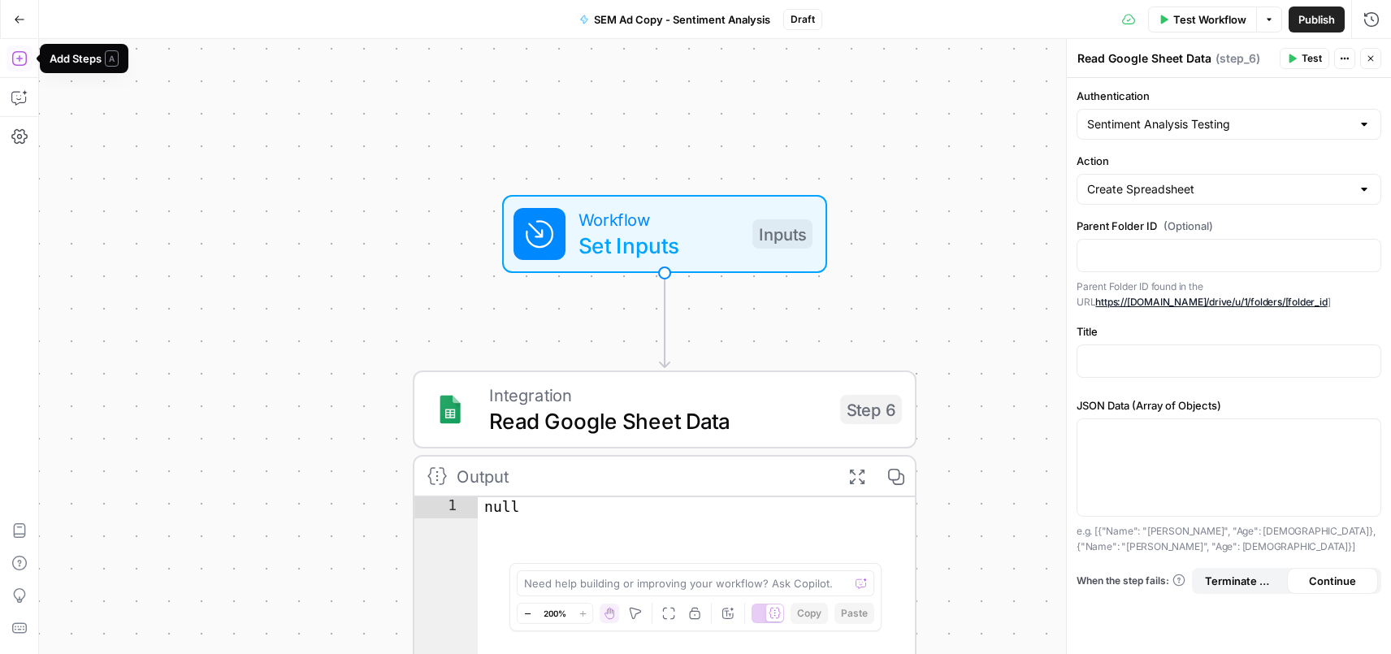
click at [28, 58] on button "Add Steps" at bounding box center [19, 58] width 26 height 26
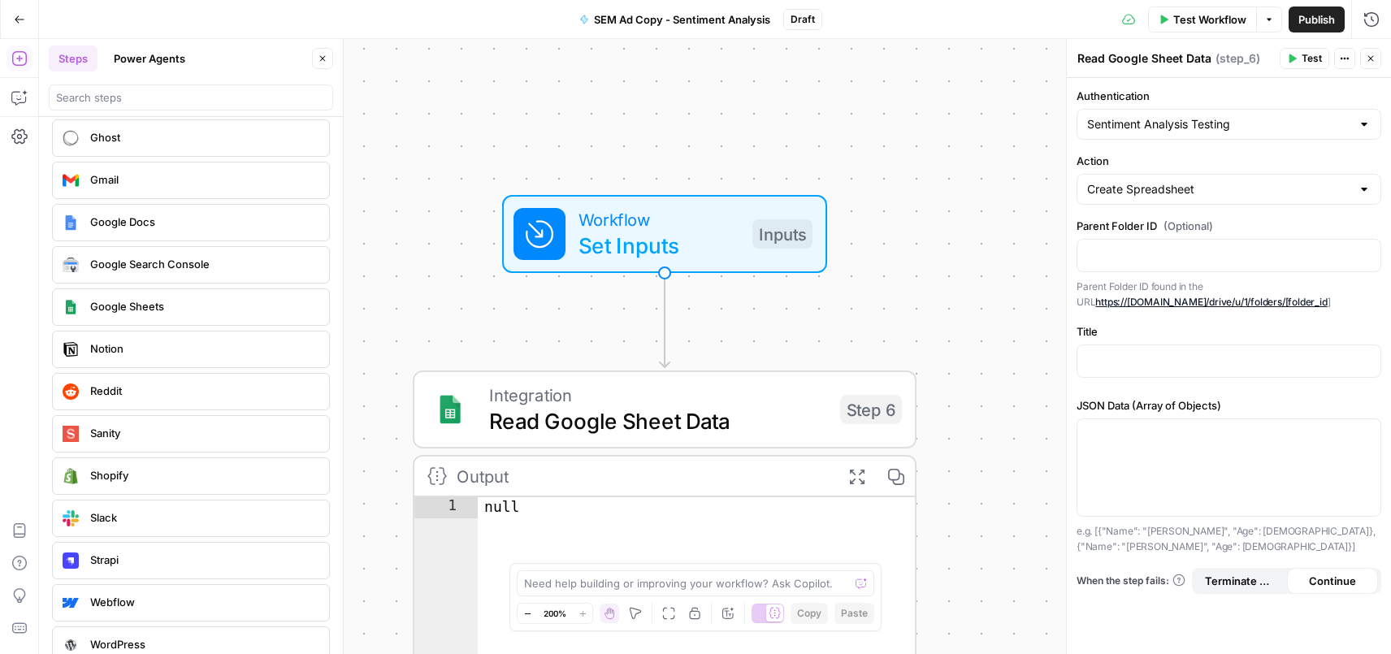
scroll to position [3003, 0]
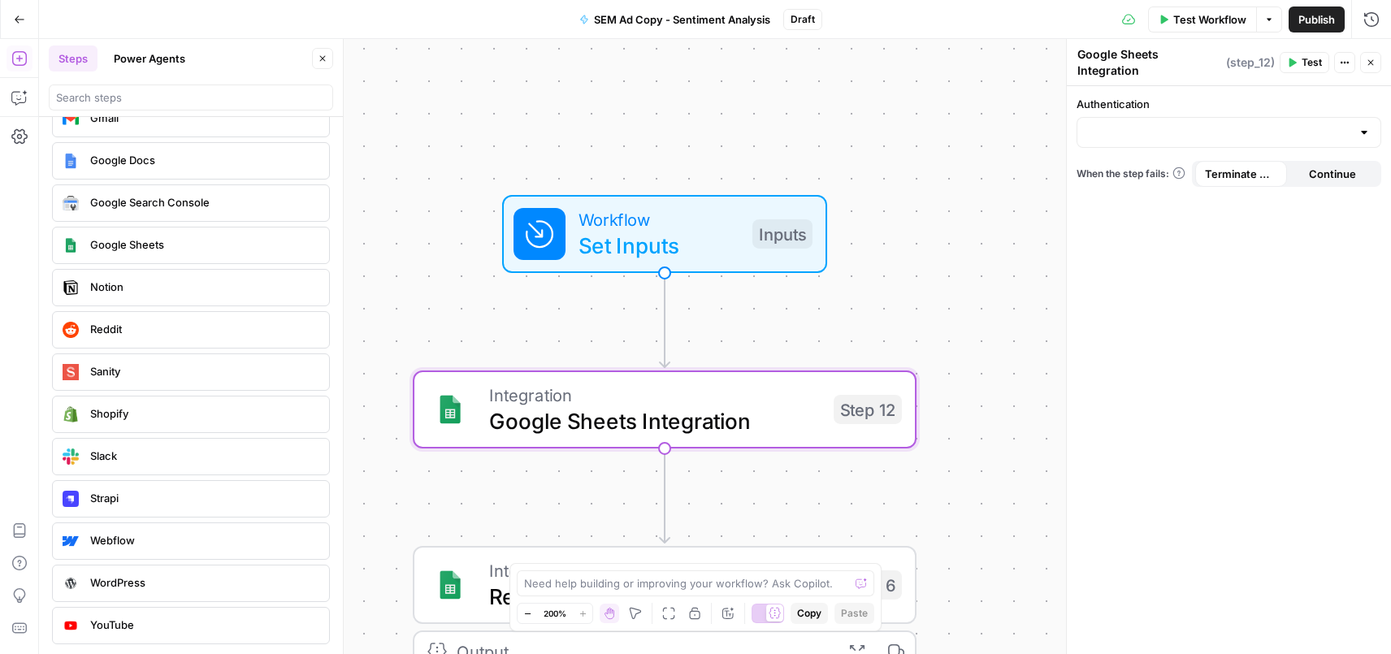
click at [1367, 125] on div at bounding box center [1363, 132] width 13 height 16
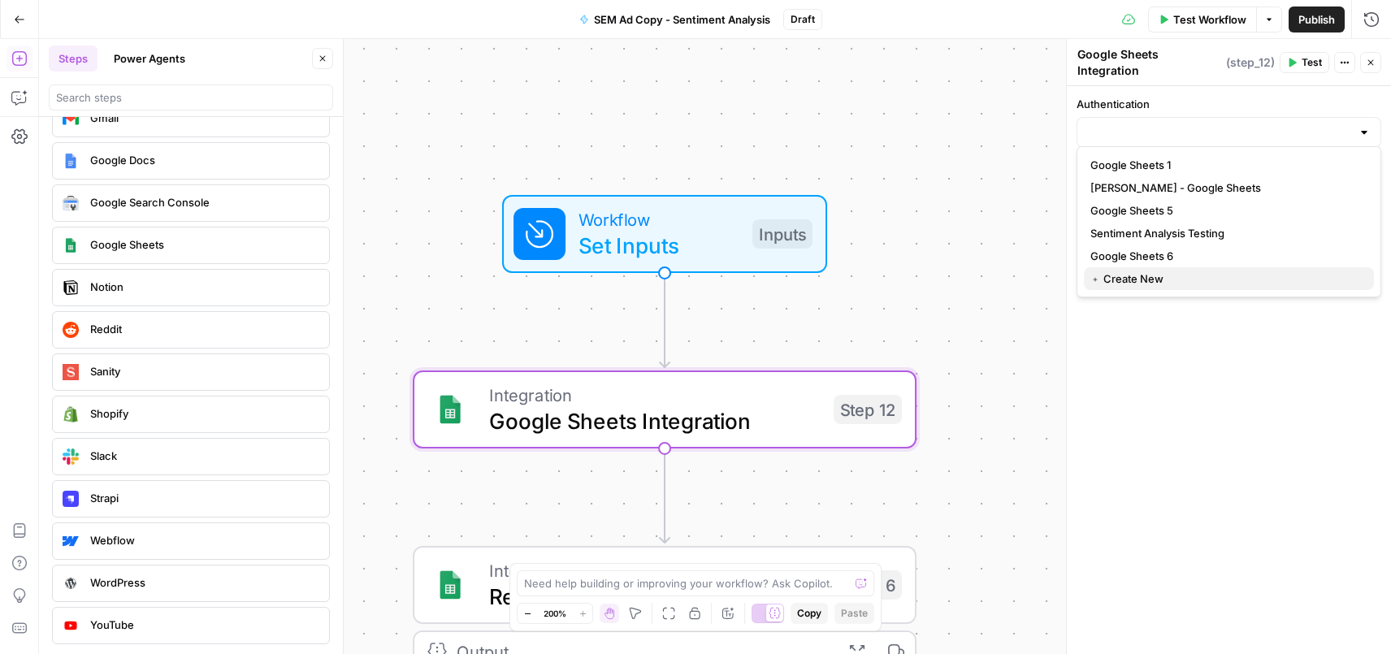
click at [1140, 276] on span "﹢ Create New" at bounding box center [1225, 278] width 270 height 16
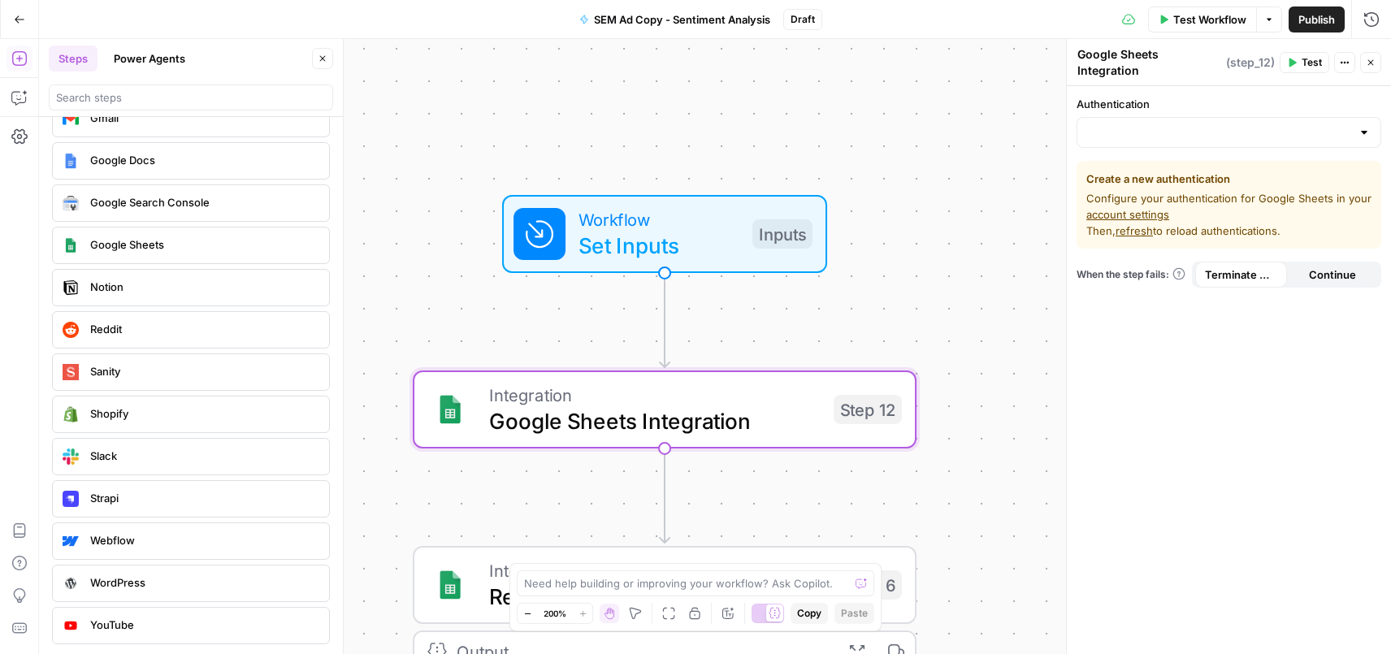
drag, startPoint x: 1148, startPoint y: 194, endPoint x: 1264, endPoint y: 194, distance: 115.3
click at [1264, 194] on span "Configure your authentication for Google Sheets in your account settings Then, …" at bounding box center [1228, 214] width 285 height 49
click at [1101, 223] on span "Configure your authentication for Google Sheets in your account settings Then, …" at bounding box center [1228, 214] width 285 height 49
click at [1371, 60] on icon "button" at bounding box center [1371, 63] width 6 height 6
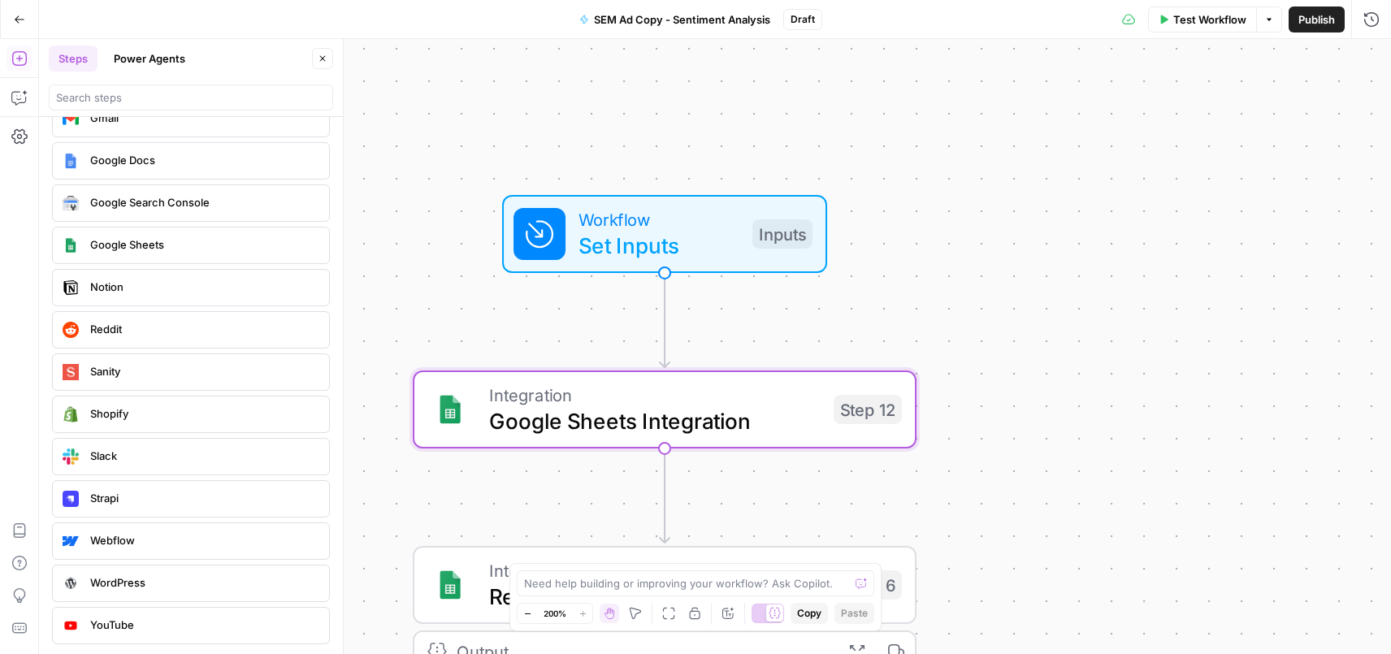
click at [766, 402] on span "Integration" at bounding box center [654, 395] width 331 height 26
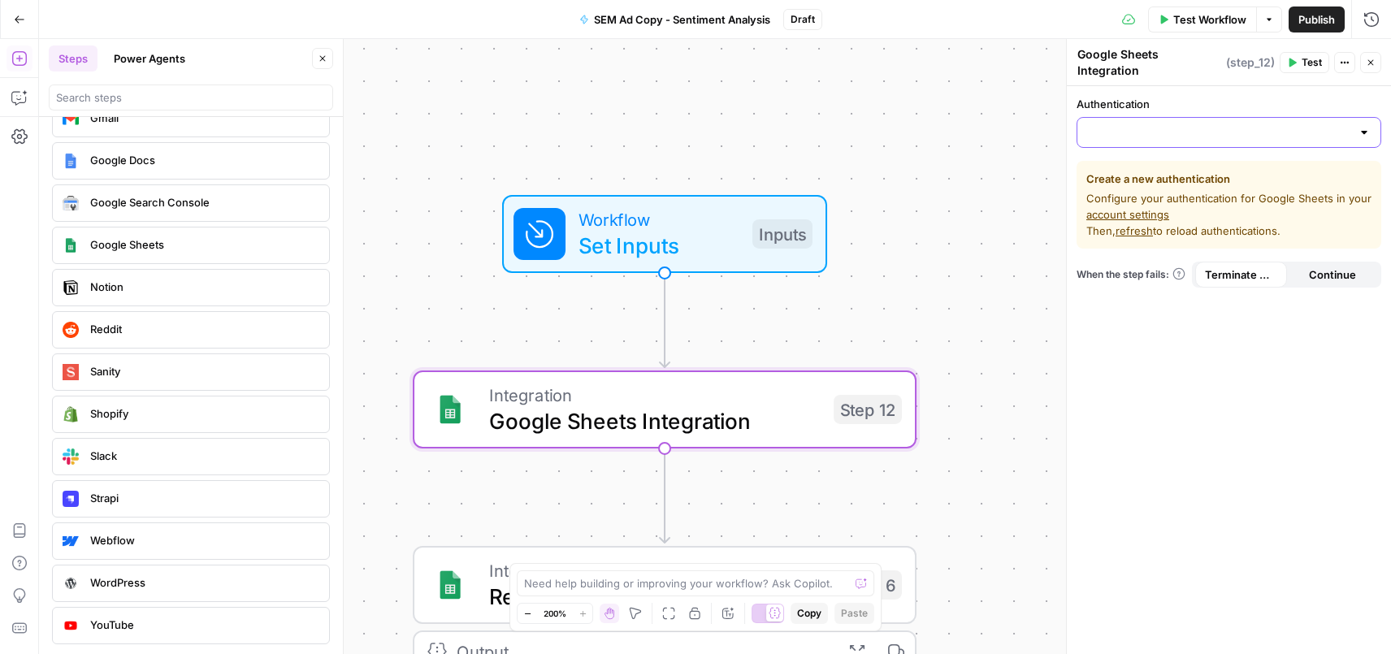
click at [1314, 128] on input "Authentication" at bounding box center [1219, 132] width 264 height 16
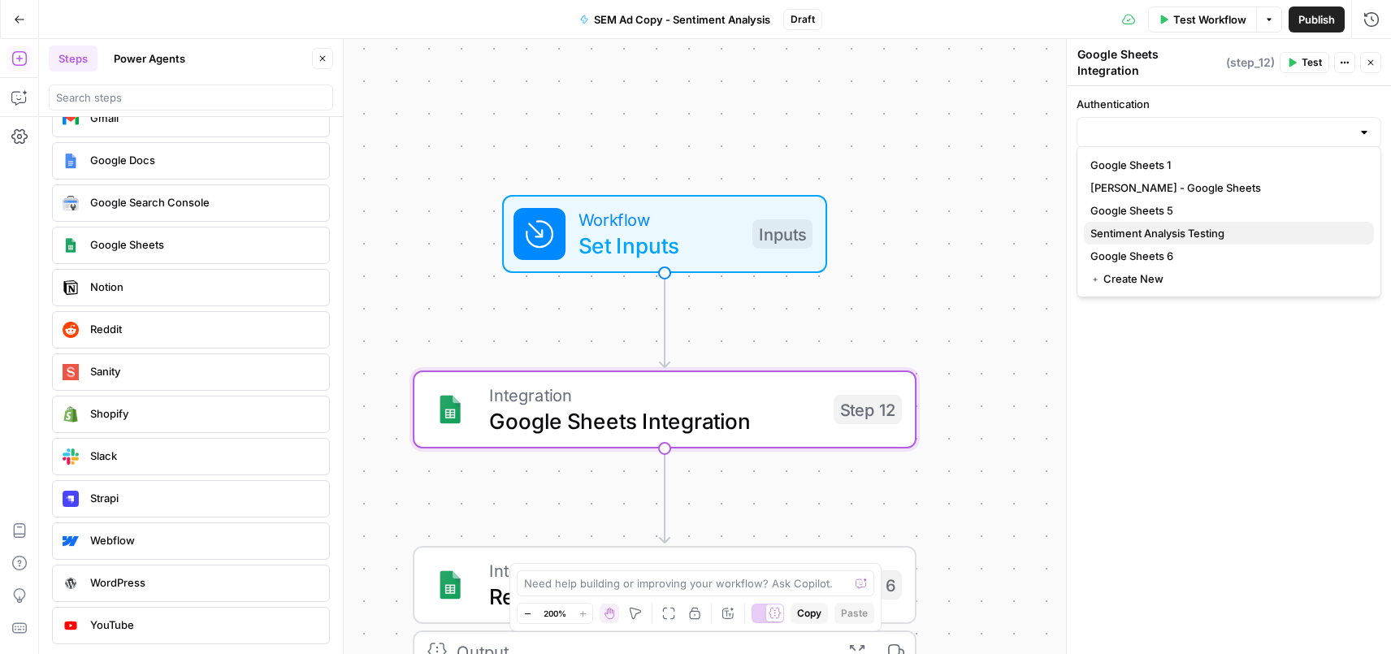
click at [1172, 235] on span "Sentiment Analysis Testing" at bounding box center [1225, 233] width 270 height 16
type input "Sentiment Analysis Testing"
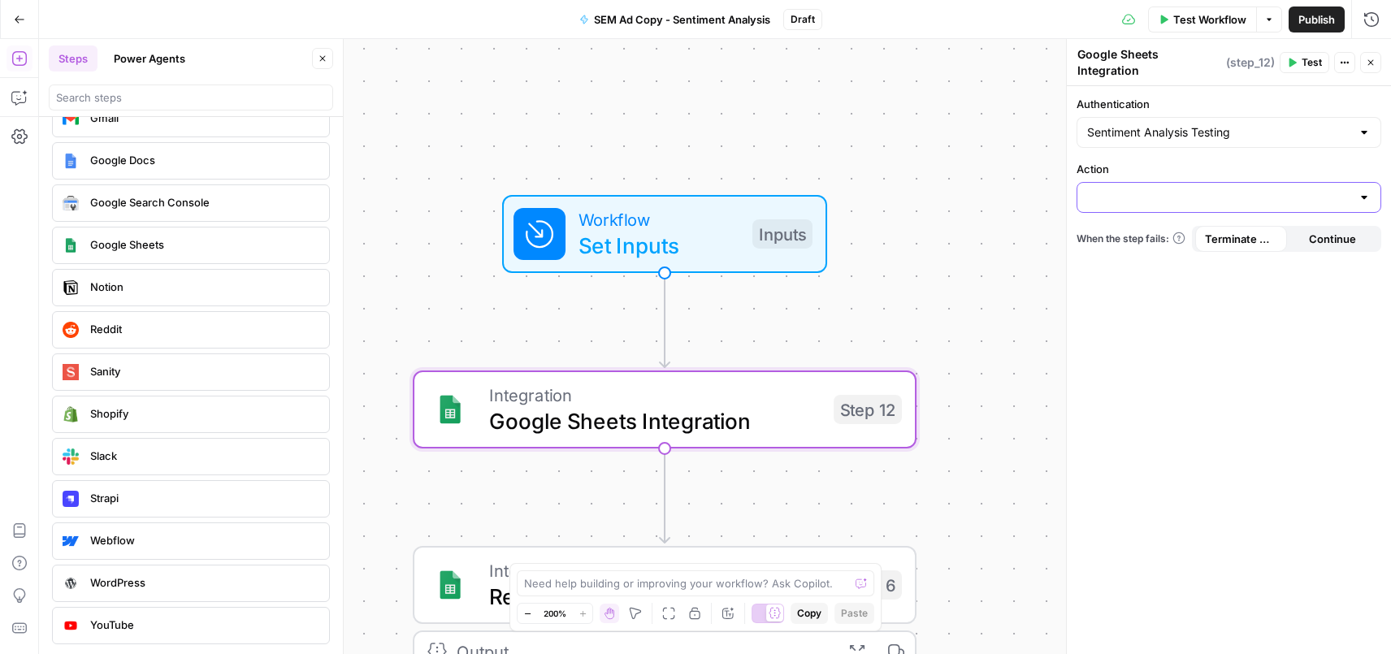
click at [1301, 189] on input "Action" at bounding box center [1219, 197] width 264 height 16
click at [1291, 117] on div "Sentiment Analysis Testing" at bounding box center [1228, 132] width 305 height 31
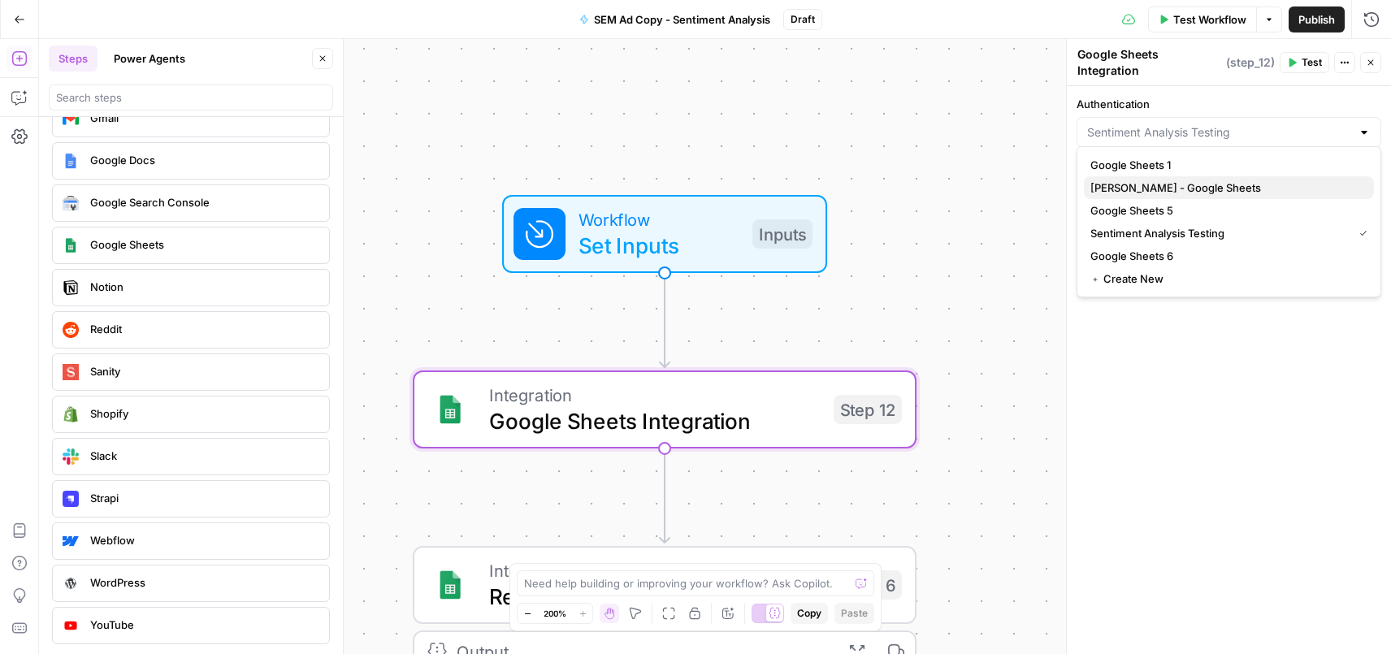
click at [1161, 182] on span "[PERSON_NAME] - Google Sheets" at bounding box center [1225, 188] width 270 height 16
type input "[PERSON_NAME] - Google Sheets"
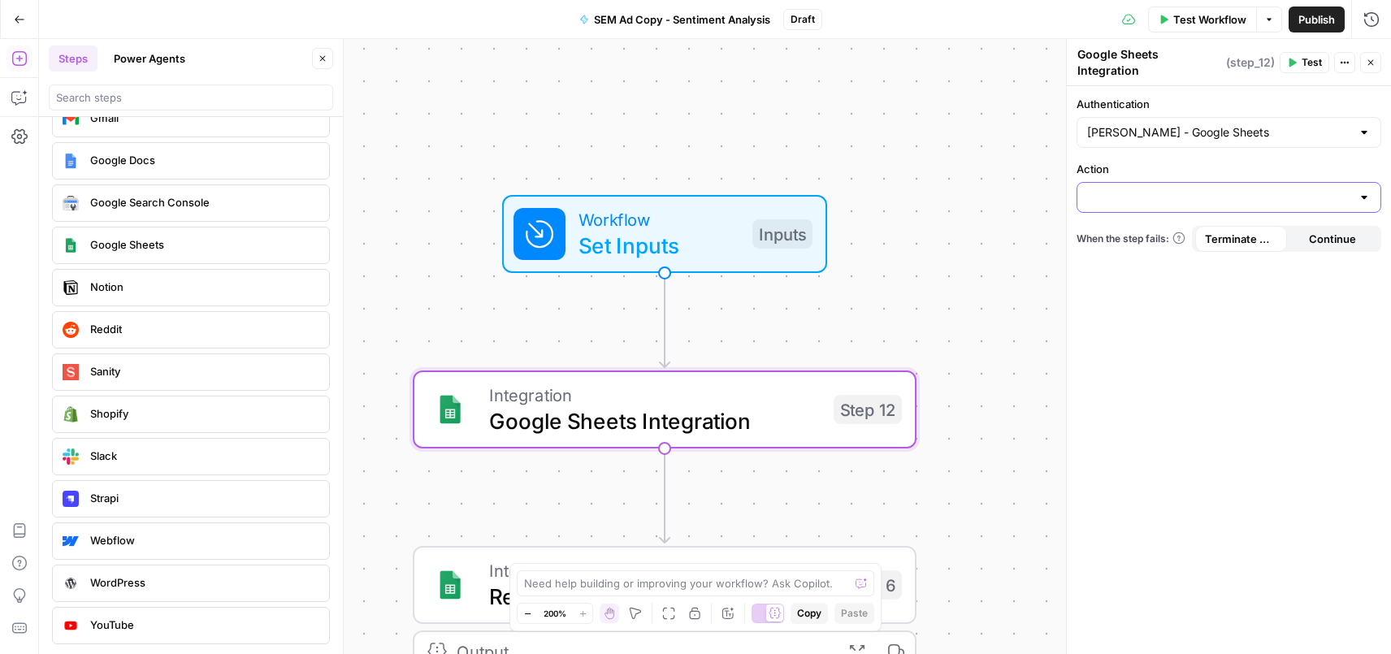
click at [1175, 189] on input "Action" at bounding box center [1219, 197] width 264 height 16
click at [1224, 124] on input "Authentication" at bounding box center [1219, 132] width 264 height 16
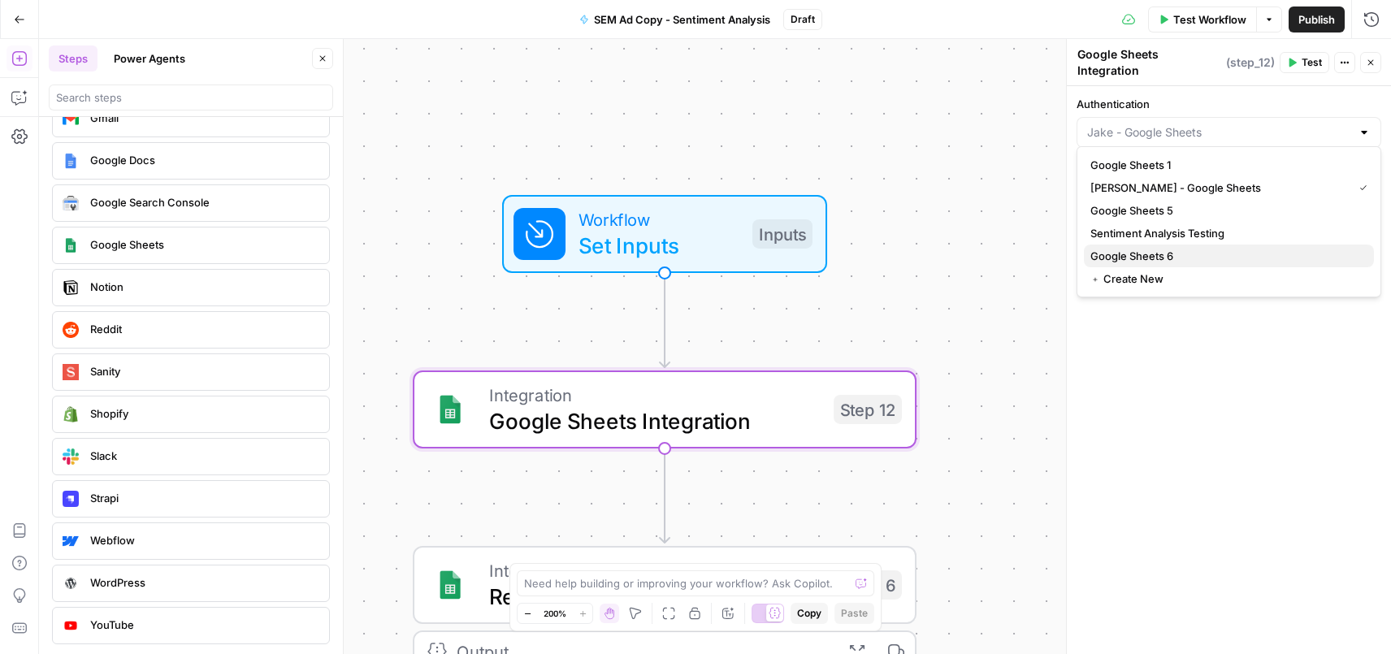
click at [1162, 257] on span "Google Sheets 6" at bounding box center [1225, 256] width 270 height 16
type input "Google Sheets 6"
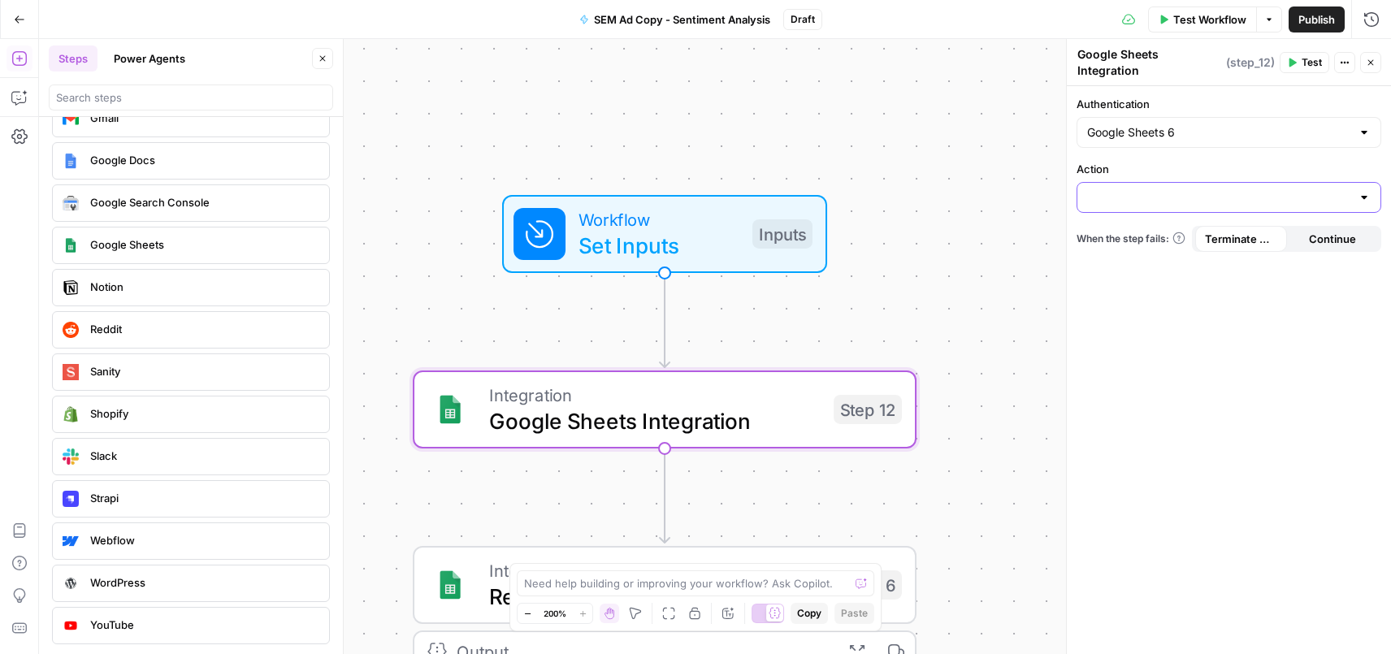
click at [1180, 195] on input "Action" at bounding box center [1219, 197] width 264 height 16
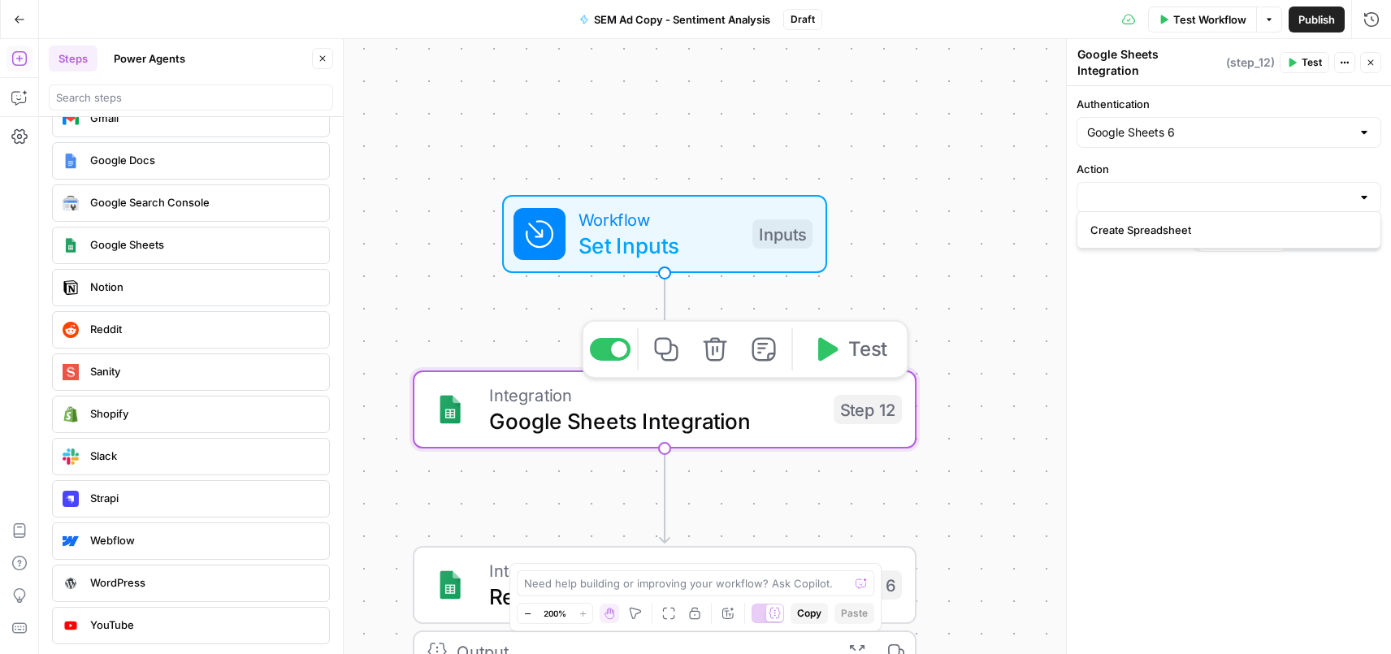
click at [720, 357] on icon "button" at bounding box center [715, 349] width 24 height 24
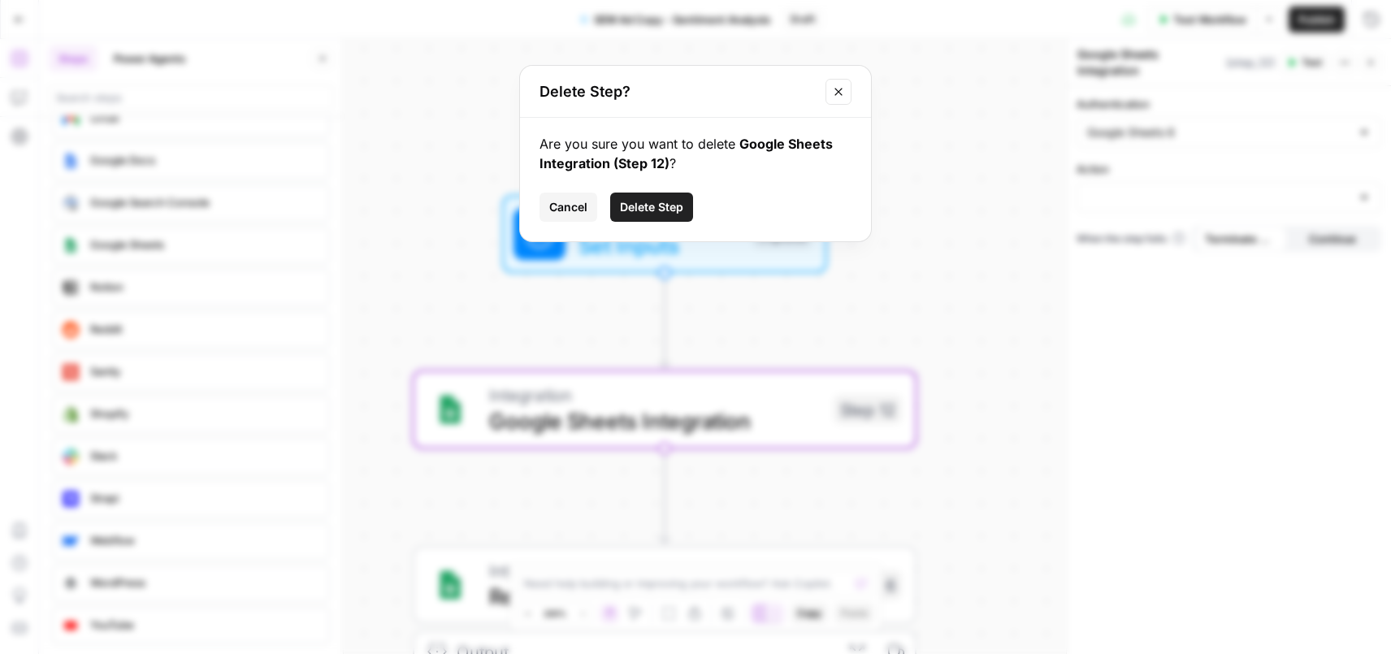
click at [653, 202] on span "Delete Step" at bounding box center [651, 207] width 63 height 16
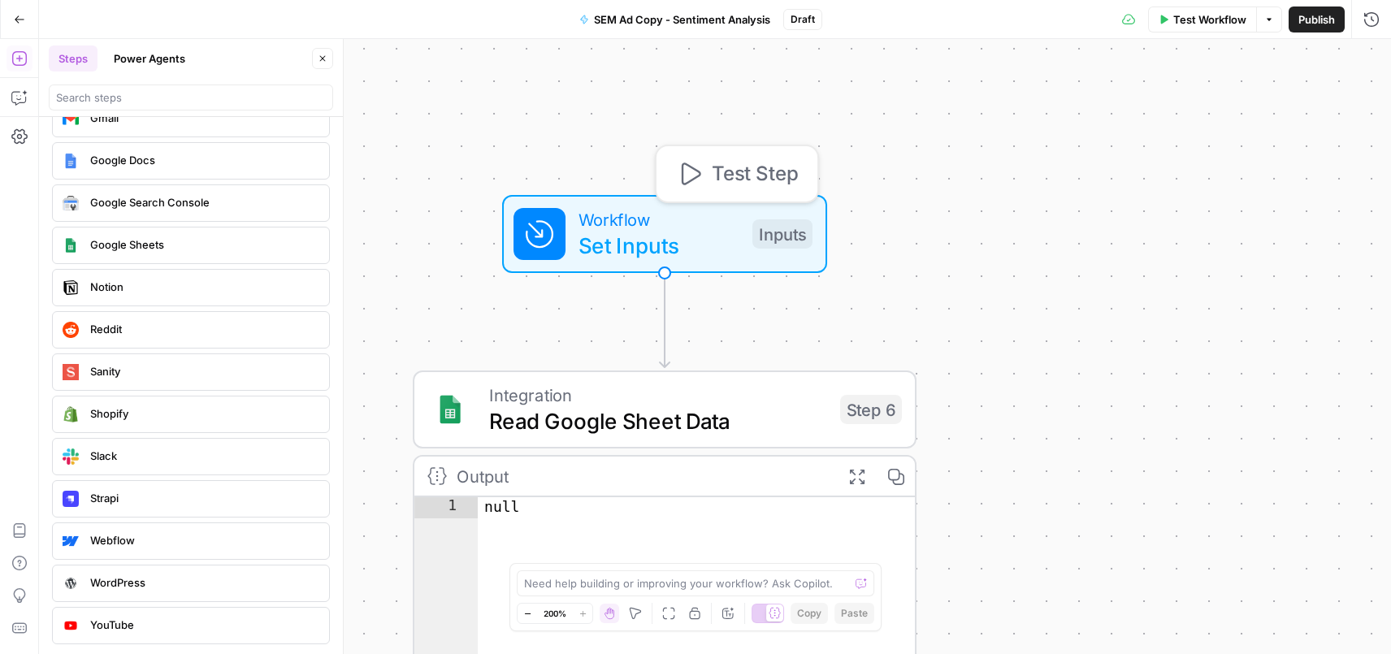
click at [1124, 304] on div "Workflow Set Inputs Inputs Test Step Integration Read Google Sheet Data Step 6 …" at bounding box center [715, 346] width 1352 height 615
click at [325, 57] on icon "button" at bounding box center [323, 59] width 10 height 10
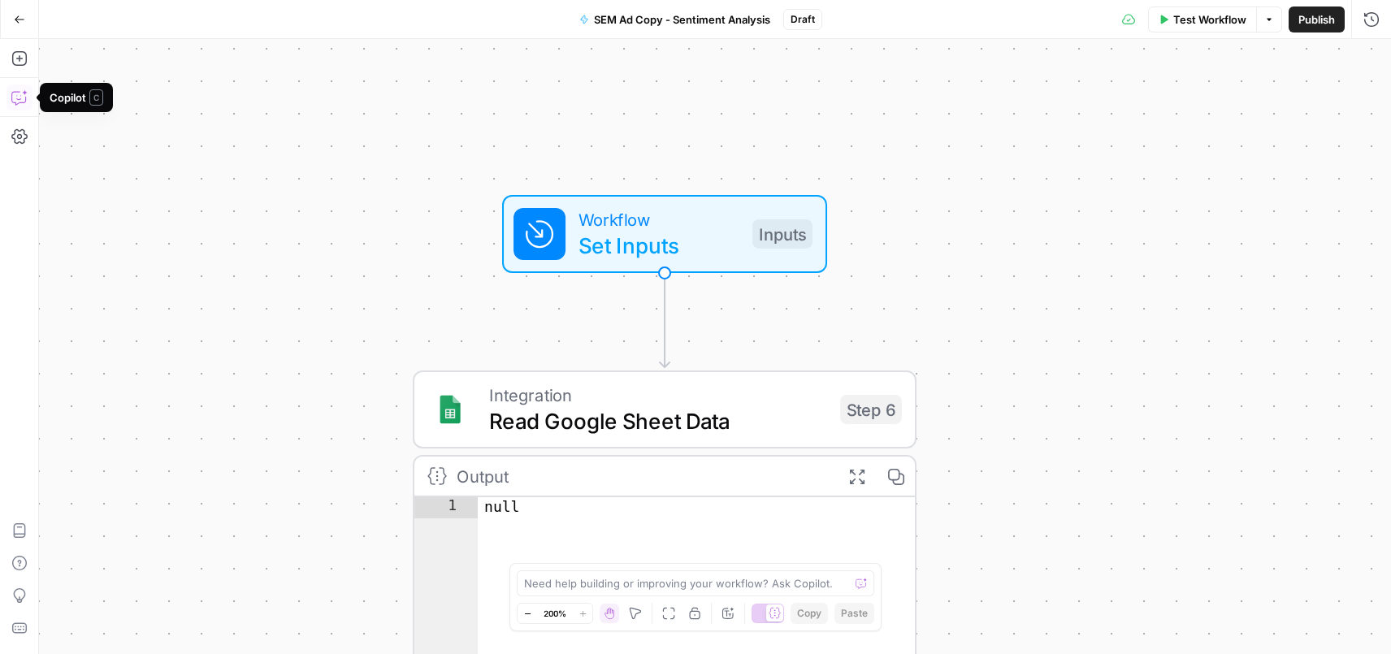
click at [28, 102] on button "Copilot" at bounding box center [19, 97] width 26 height 26
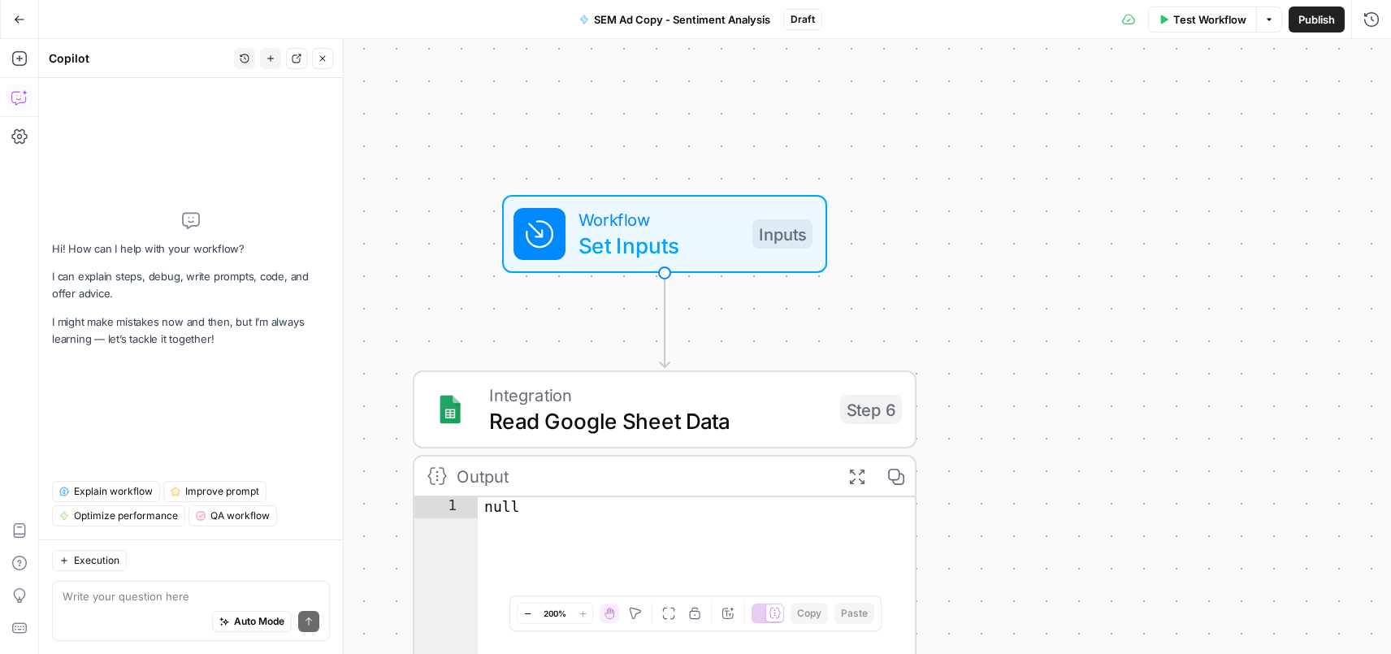
click at [322, 62] on icon "button" at bounding box center [323, 59] width 10 height 10
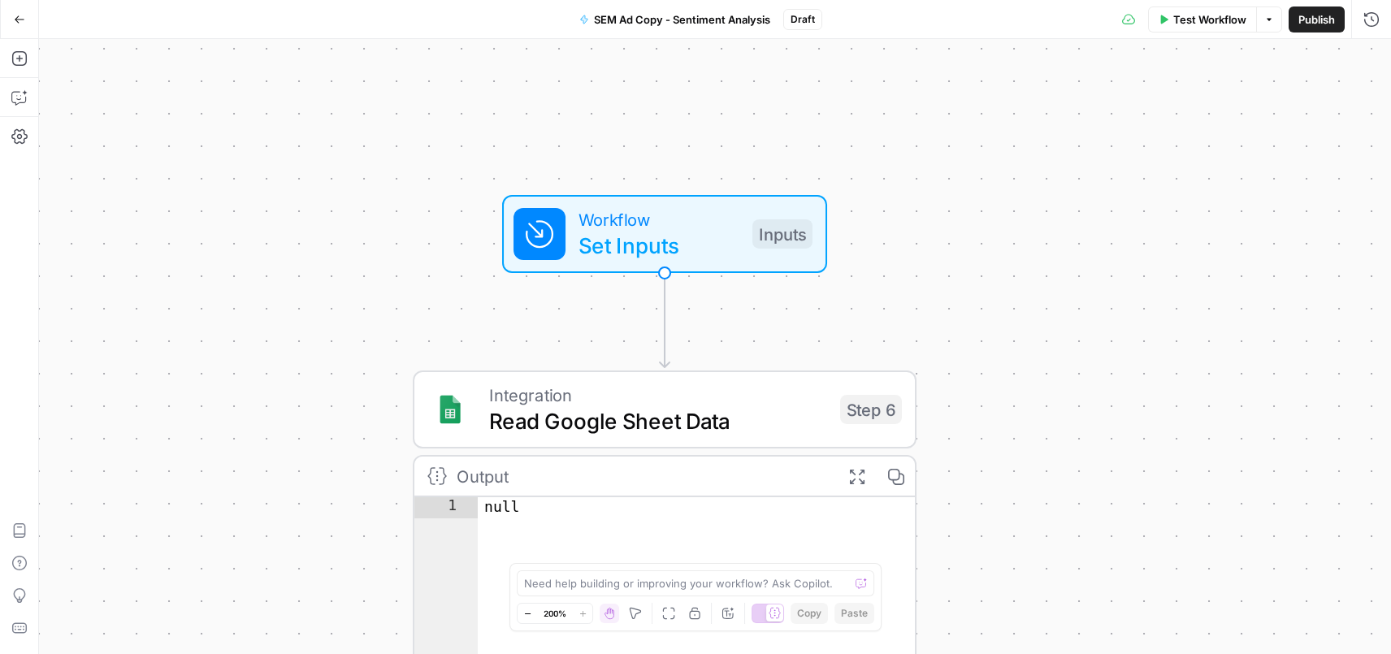
click at [11, 25] on button "Go Back" at bounding box center [19, 19] width 29 height 29
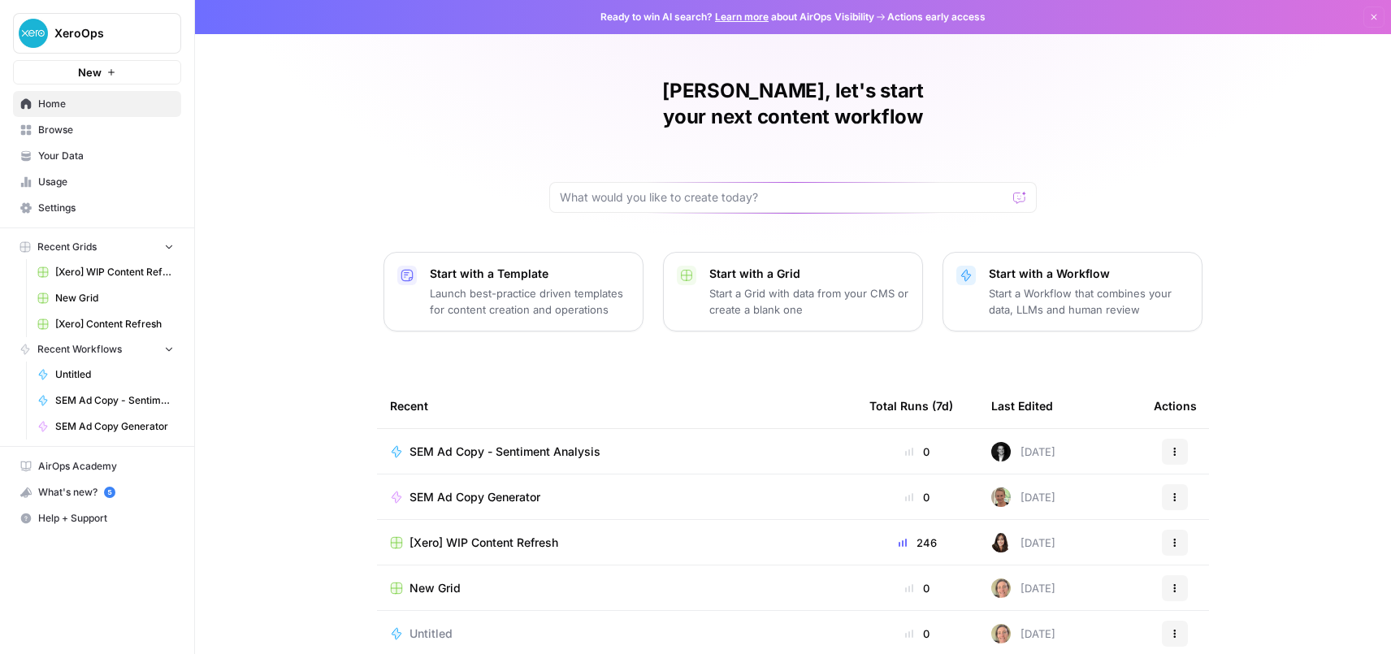
click at [452, 489] on span "SEM Ad Copy Generator" at bounding box center [474, 497] width 131 height 16
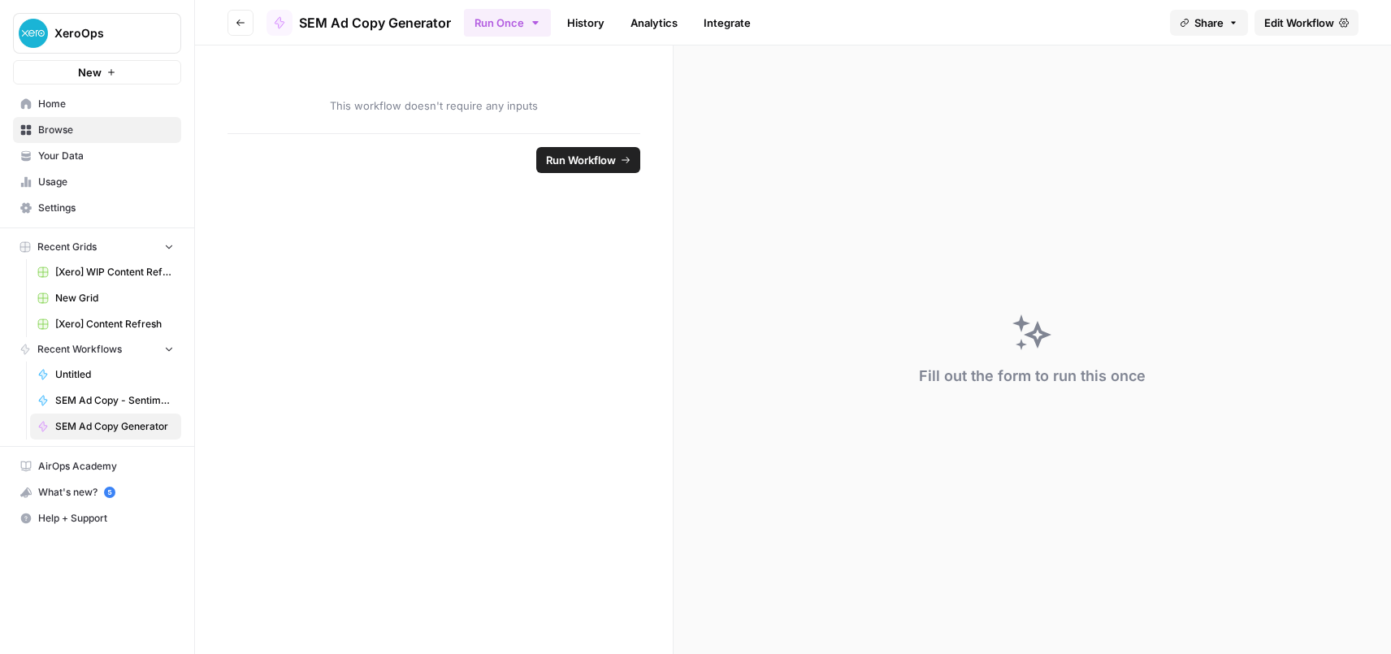
click at [596, 161] on span "Run Workflow" at bounding box center [581, 160] width 70 height 16
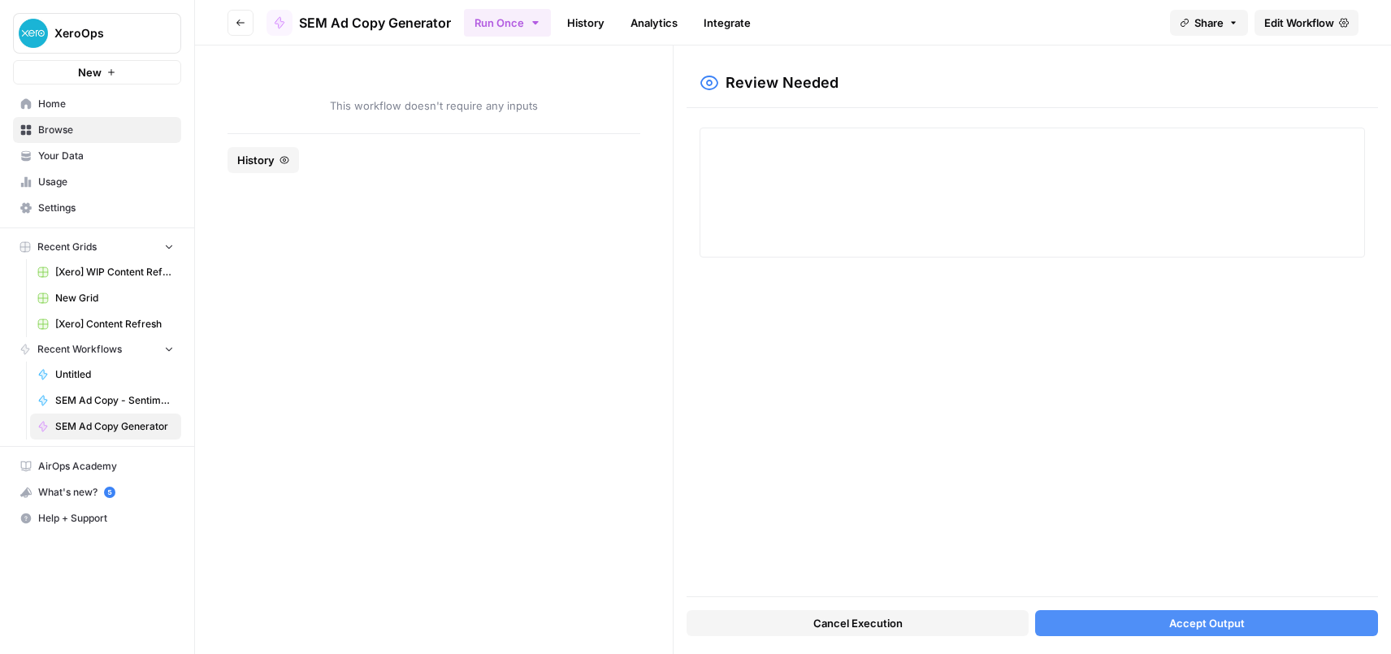
click at [234, 19] on button "Go back" at bounding box center [240, 23] width 26 height 26
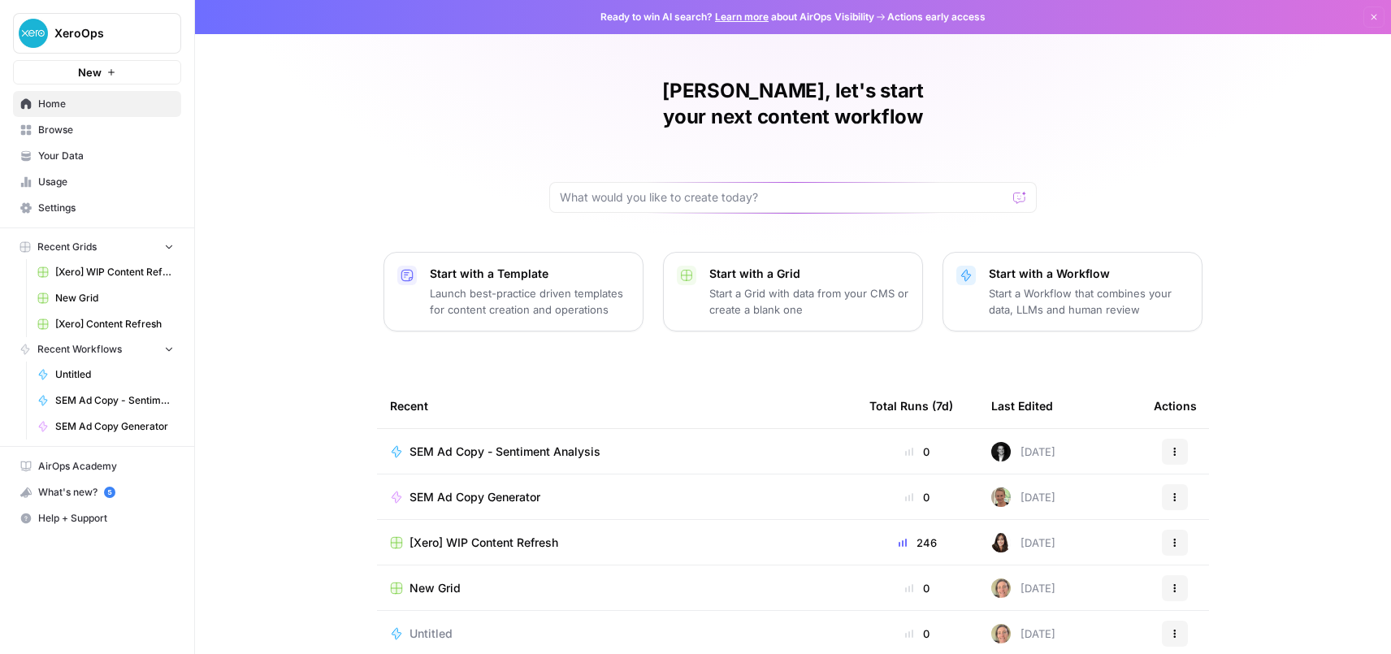
click at [628, 489] on div "SEM Ad Copy Generator" at bounding box center [616, 497] width 453 height 16
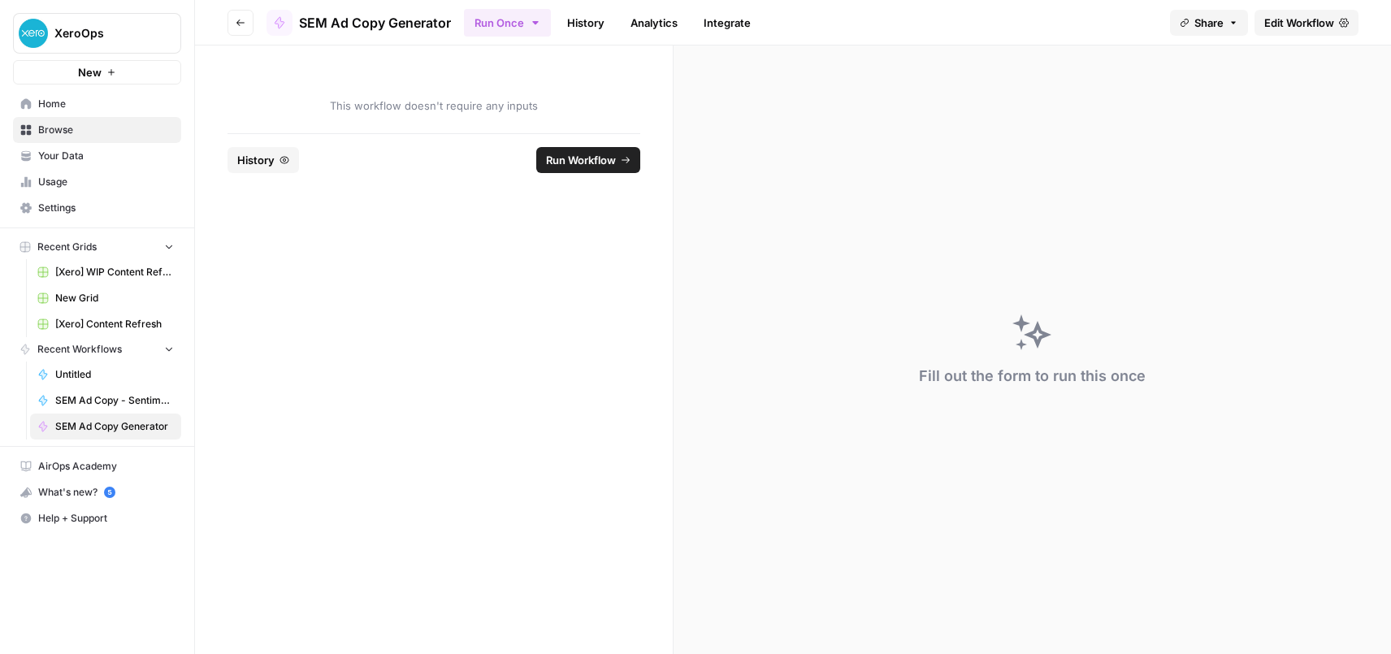
click at [463, 99] on span "This workflow doesn't require any inputs" at bounding box center [433, 105] width 413 height 16
click at [1338, 25] on link "Edit Workflow" at bounding box center [1306, 23] width 104 height 26
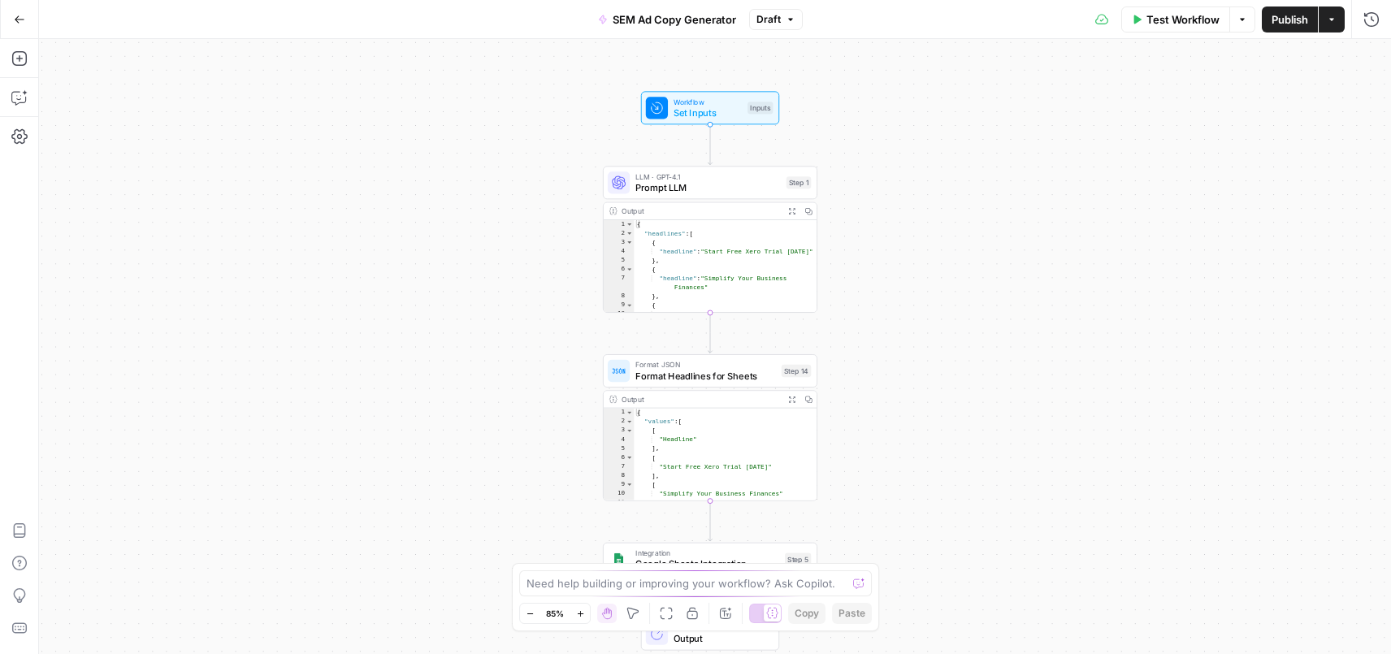
click at [1179, 24] on span "Test Workflow" at bounding box center [1182, 19] width 73 height 16
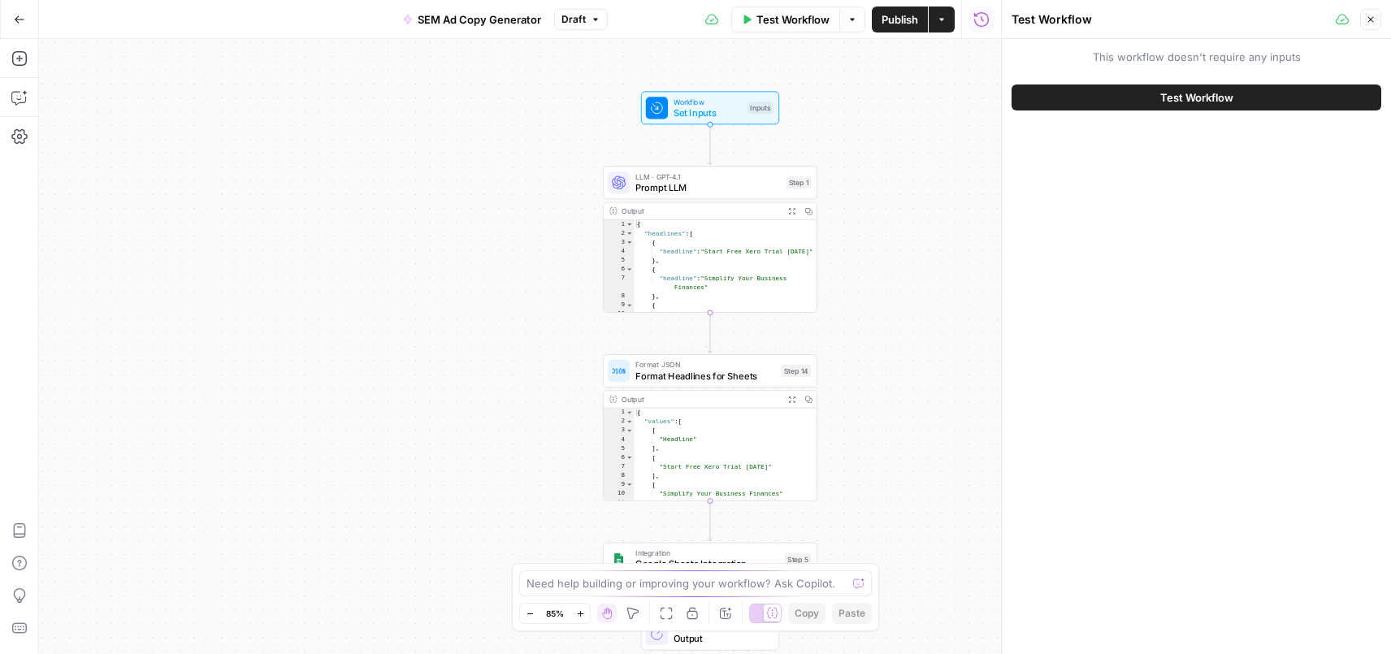
click at [1144, 98] on button "Test Workflow" at bounding box center [1196, 97] width 370 height 26
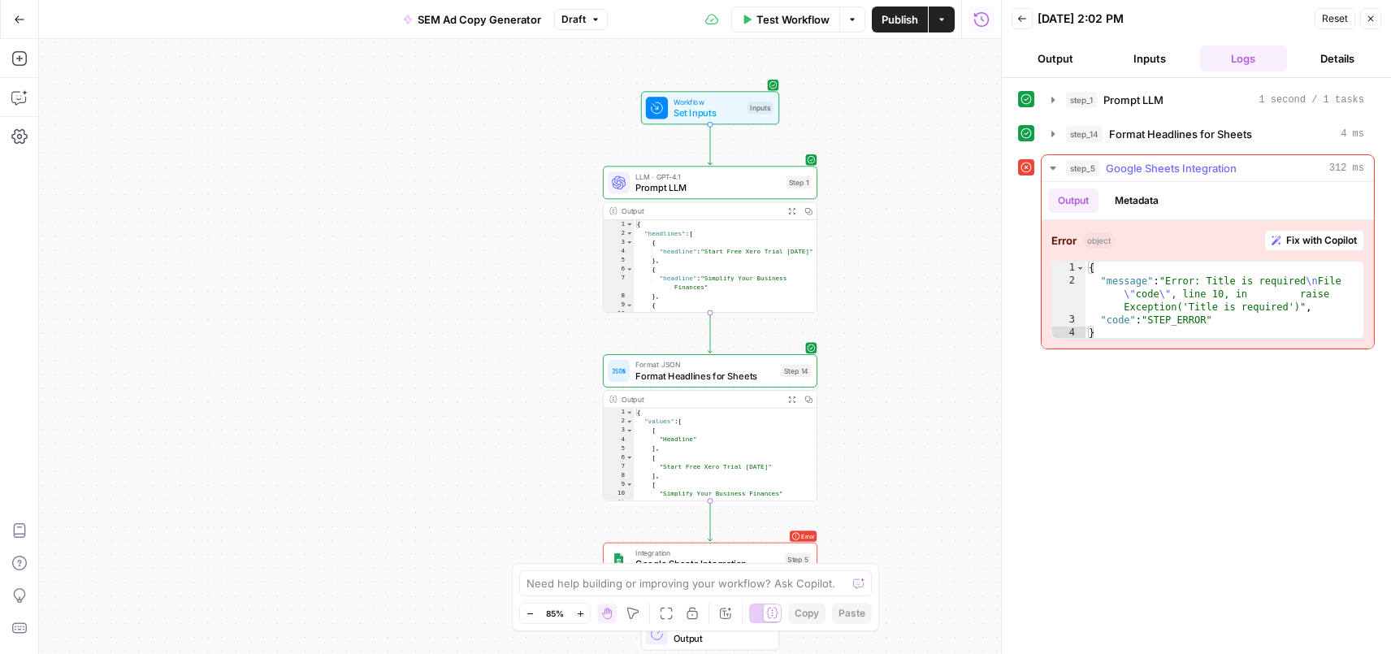
click at [1193, 167] on span "Google Sheets Integration" at bounding box center [1170, 168] width 131 height 16
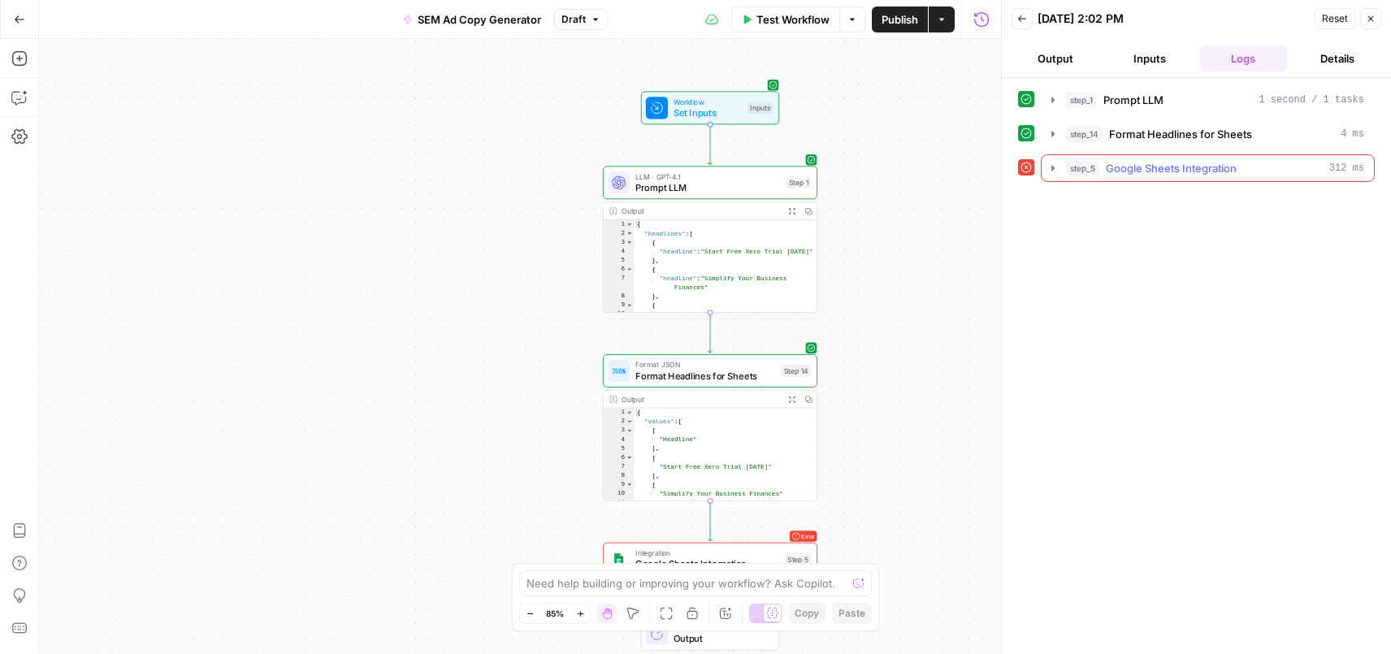
click at [1193, 167] on span "Google Sheets Integration" at bounding box center [1170, 168] width 131 height 16
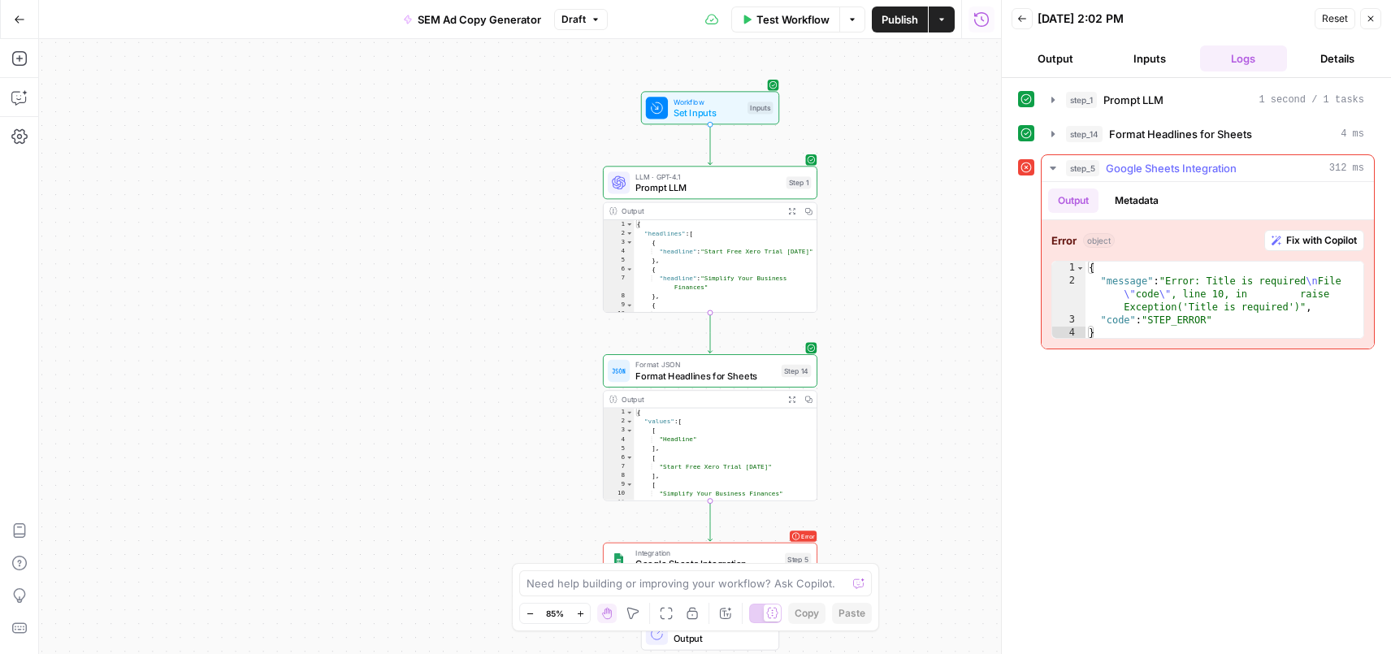
click at [1154, 203] on button "Metadata" at bounding box center [1136, 200] width 63 height 24
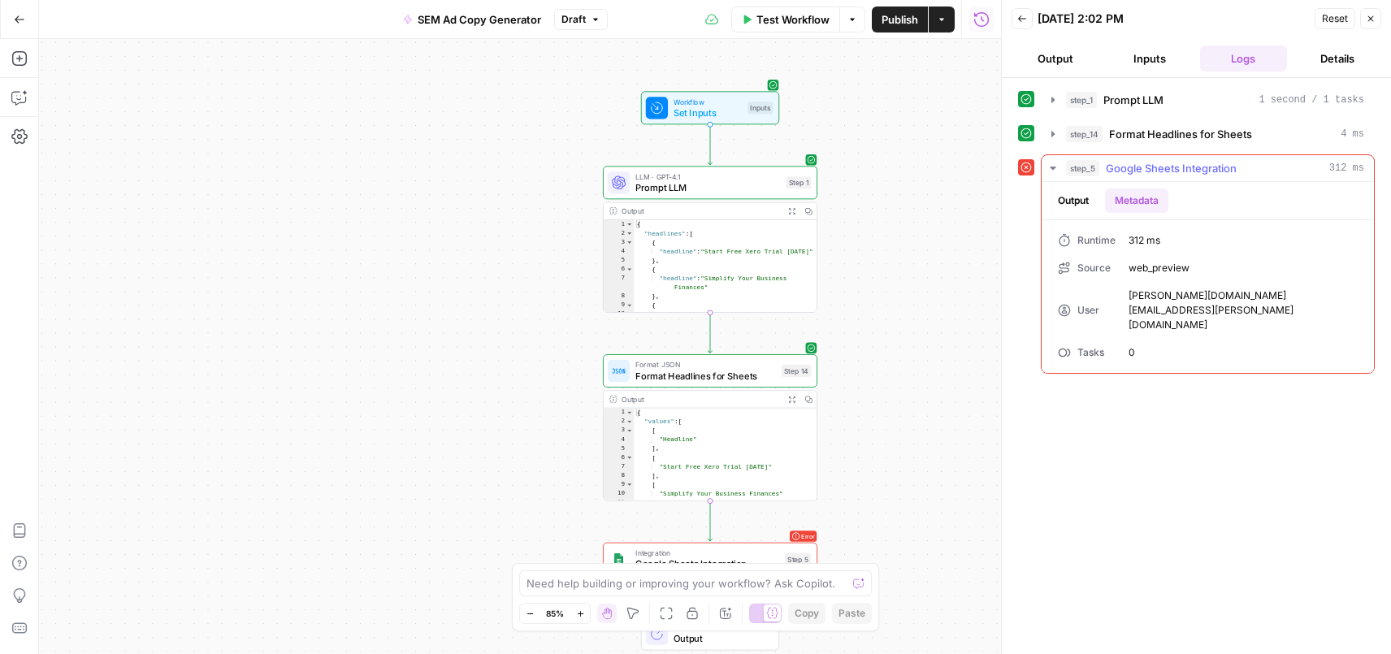
click at [1071, 201] on button "Output" at bounding box center [1073, 200] width 50 height 24
